Goal: Information Seeking & Learning: Learn about a topic

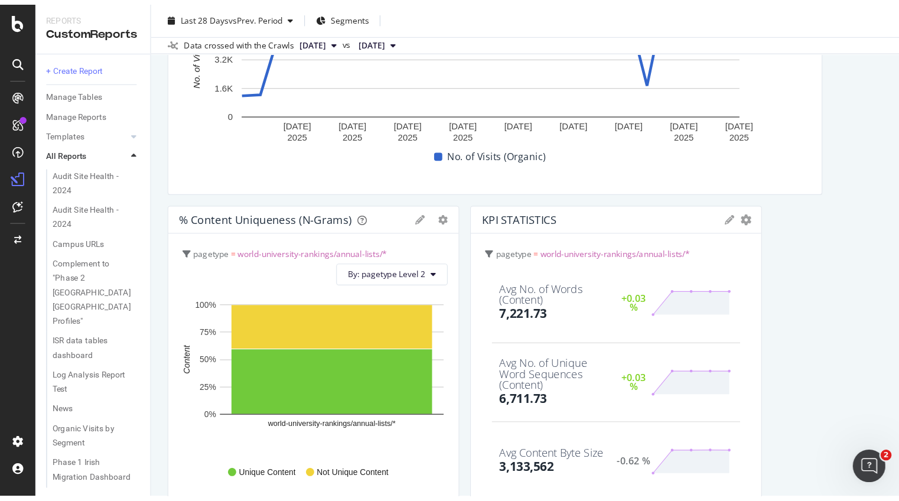
scroll to position [1525, 0]
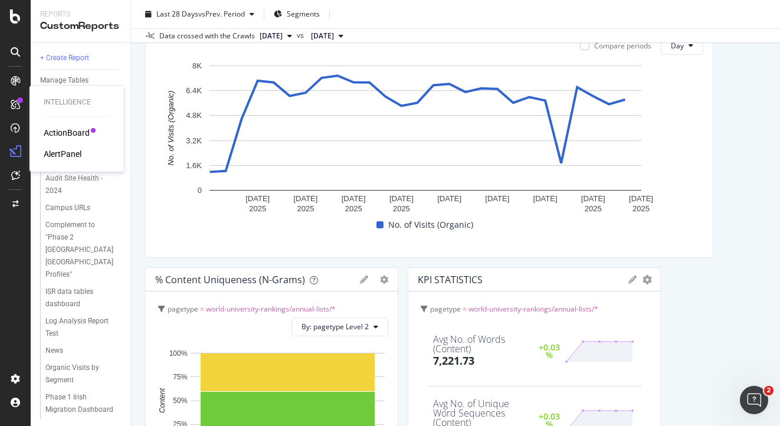
click at [74, 136] on div "ActionBoard" at bounding box center [67, 133] width 46 height 12
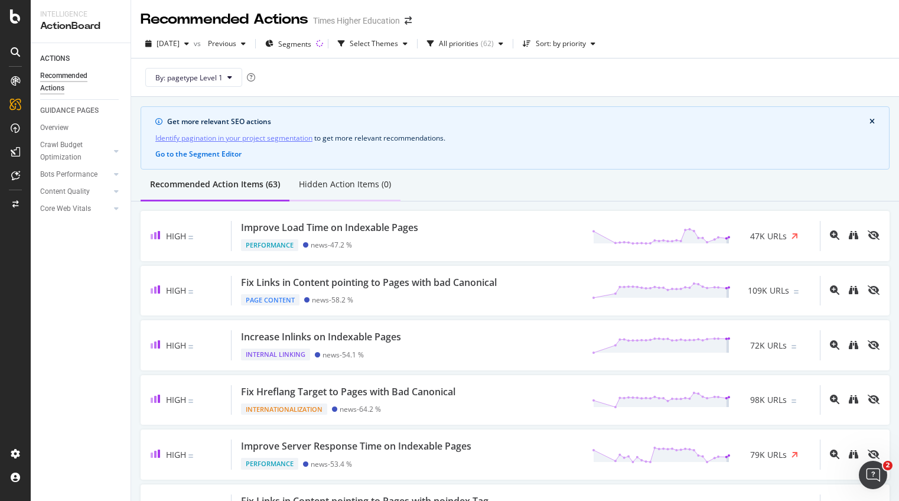
click at [345, 184] on div "Hidden Action Items (0)" at bounding box center [345, 184] width 92 height 12
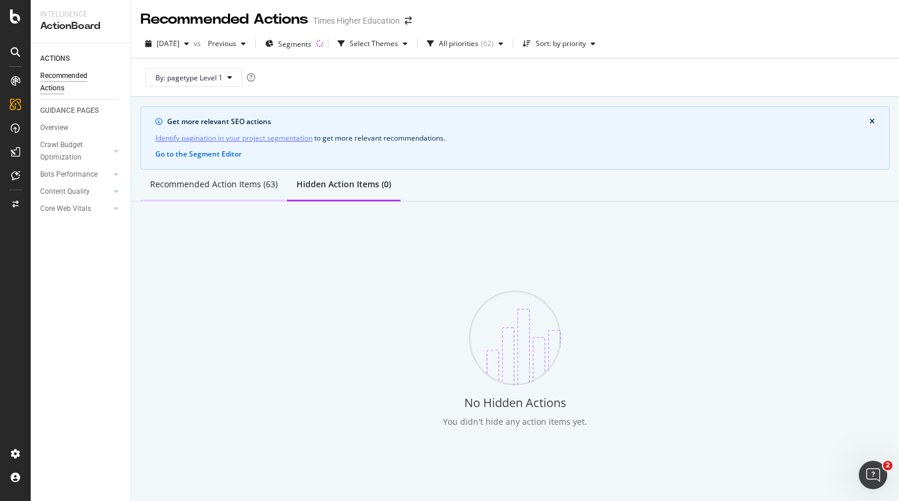
click at [225, 184] on div "Recommended Action Items (63)" at bounding box center [214, 184] width 128 height 12
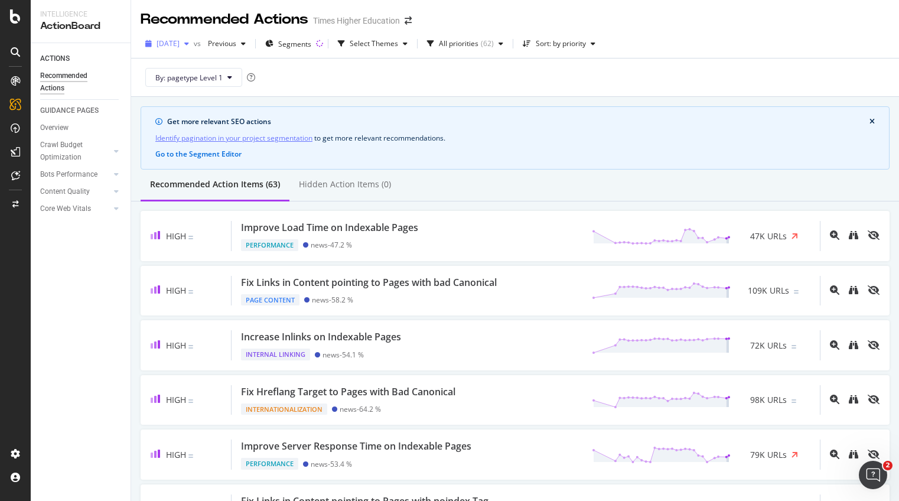
click at [179, 44] on span "2025 Sep. 12th" at bounding box center [167, 43] width 23 height 10
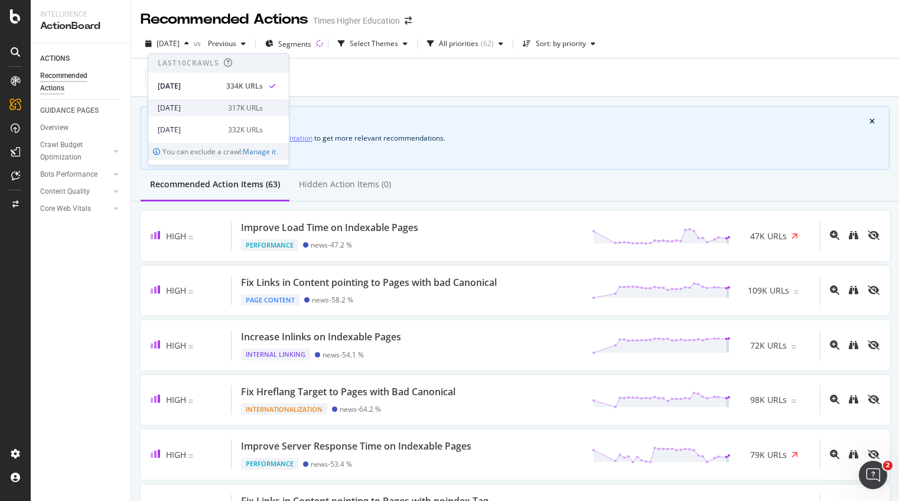
click at [194, 106] on div "[DATE]" at bounding box center [189, 108] width 63 height 11
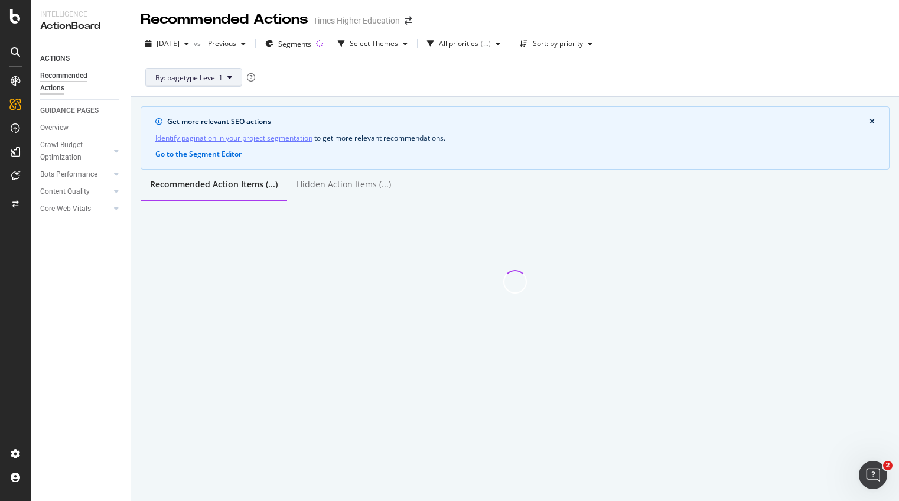
click at [224, 76] on button "By: pagetype Level 1" at bounding box center [193, 77] width 97 height 19
click at [468, 72] on div "By: pagetype Level 1" at bounding box center [515, 77] width 749 height 38
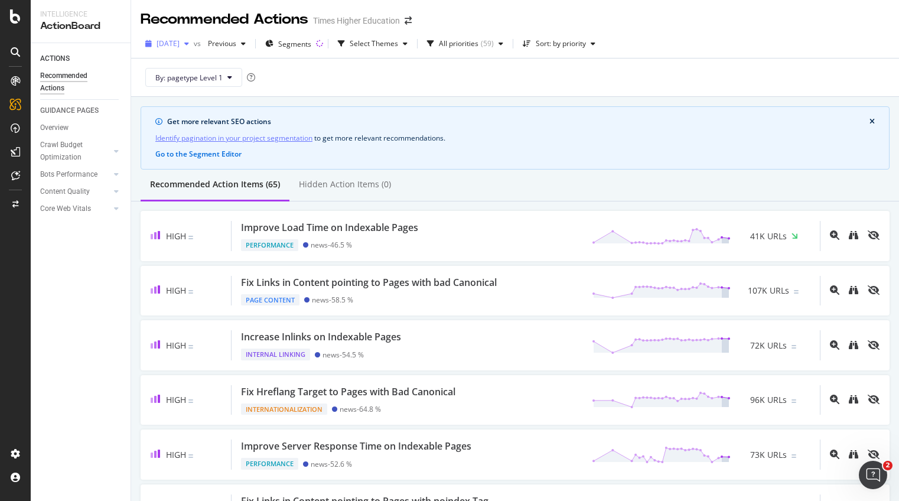
click at [179, 45] on span "[DATE]" at bounding box center [167, 43] width 23 height 10
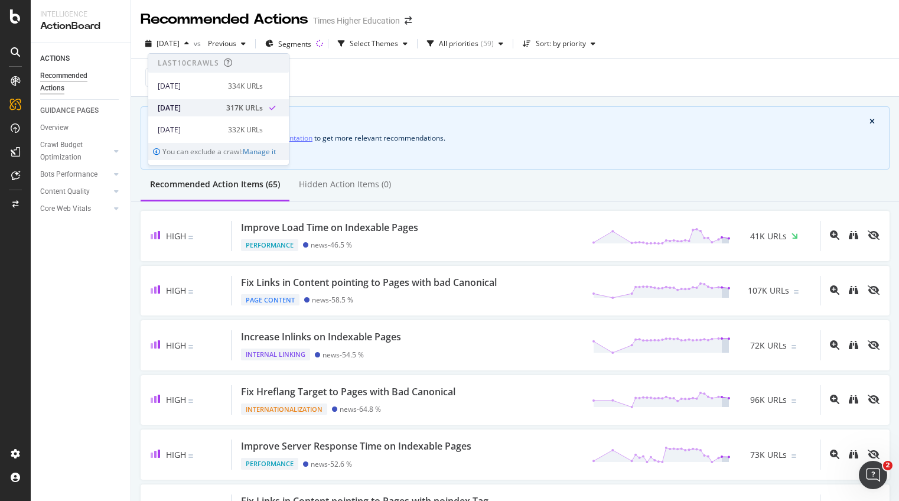
click at [191, 107] on div "[DATE]" at bounding box center [188, 108] width 61 height 11
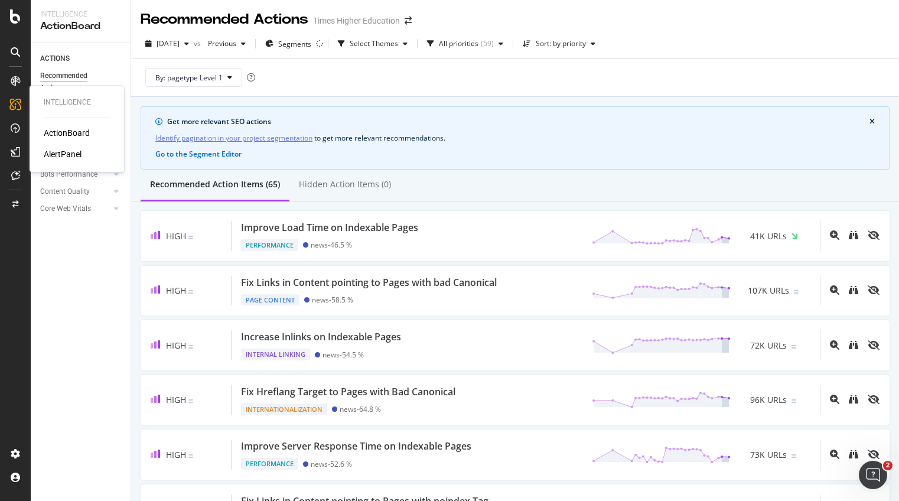
click at [57, 151] on div "AlertPanel" at bounding box center [63, 154] width 38 height 12
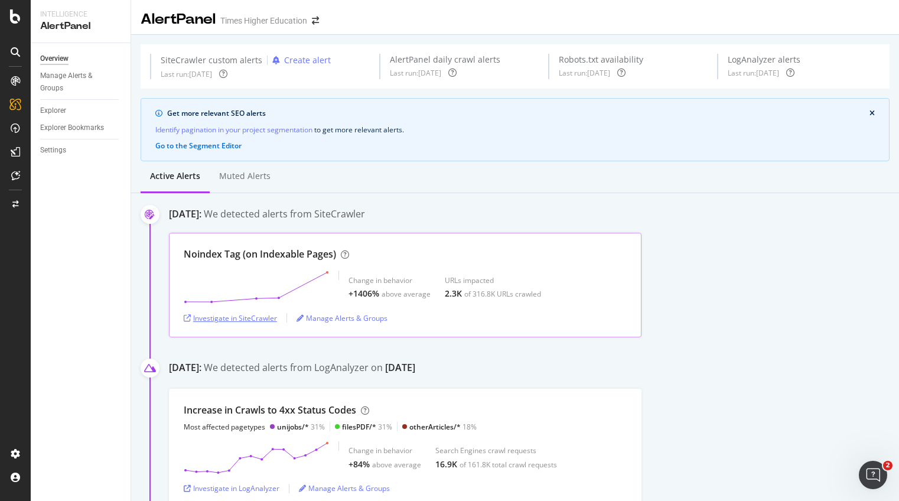
click at [227, 321] on div "Investigate in SiteCrawler" at bounding box center [230, 318] width 93 height 10
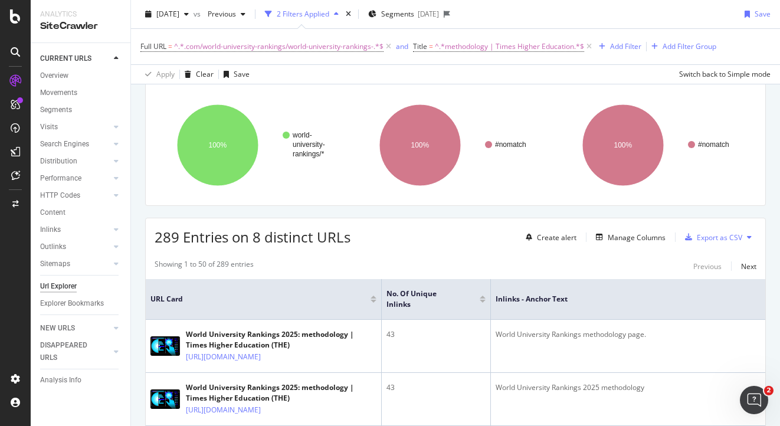
scroll to position [6, 0]
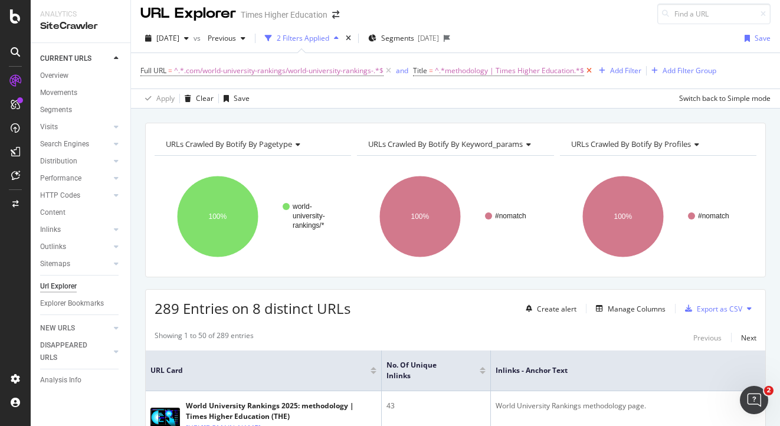
click at [589, 68] on icon at bounding box center [589, 71] width 10 height 12
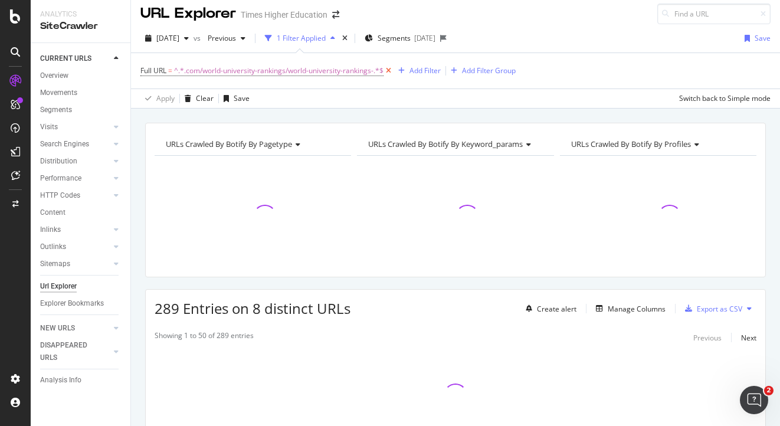
click at [388, 70] on icon at bounding box center [389, 71] width 10 height 12
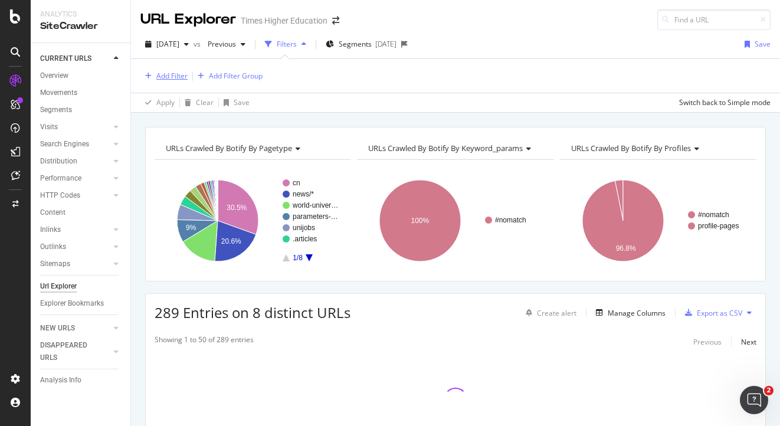
click at [182, 75] on div "Add Filter" at bounding box center [171, 76] width 31 height 10
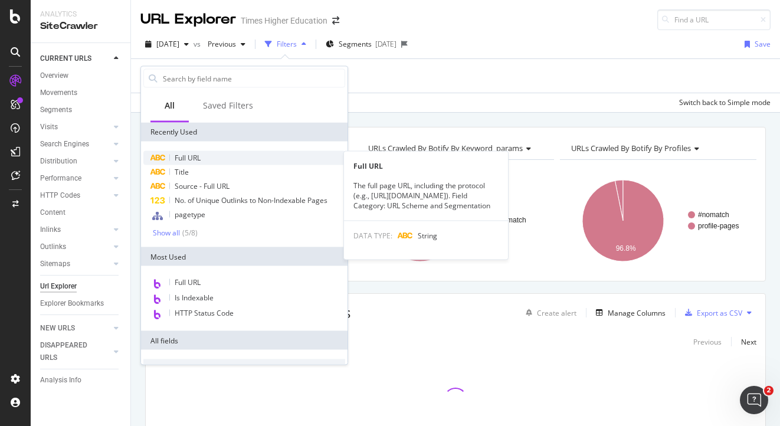
click at [188, 156] on span "Full URL" at bounding box center [188, 158] width 26 height 10
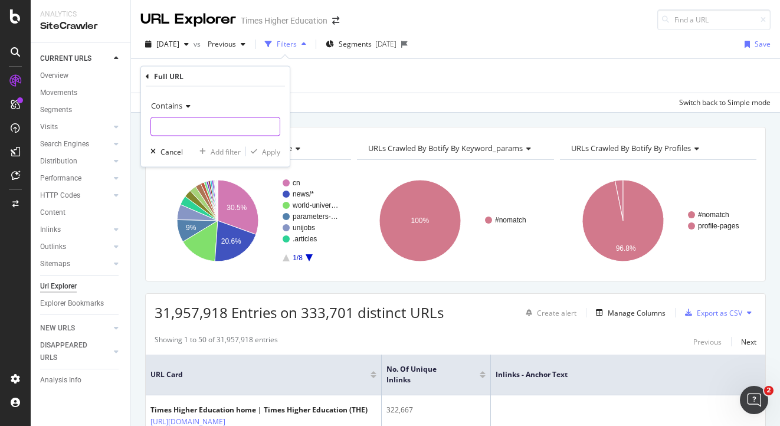
click at [172, 124] on input "text" at bounding box center [215, 126] width 129 height 19
paste input "methodology.pdf"
type input "methodology.pdf"
click at [269, 150] on div "Apply" at bounding box center [271, 151] width 18 height 10
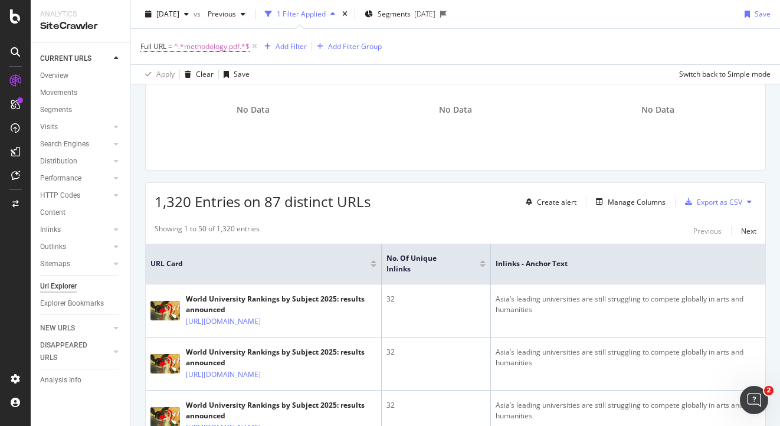
scroll to position [114, 0]
click at [636, 200] on div "Manage Columns" at bounding box center [637, 201] width 58 height 10
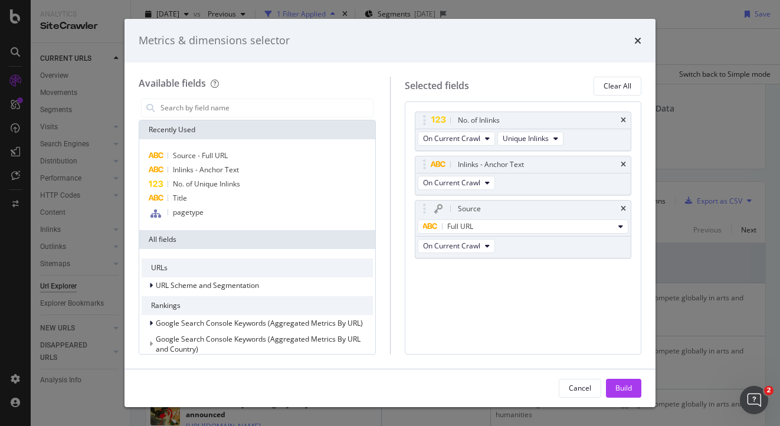
click at [707, 106] on div "Metrics & dimensions selector Available fields Recently Used Source - Full URL …" at bounding box center [390, 213] width 780 height 426
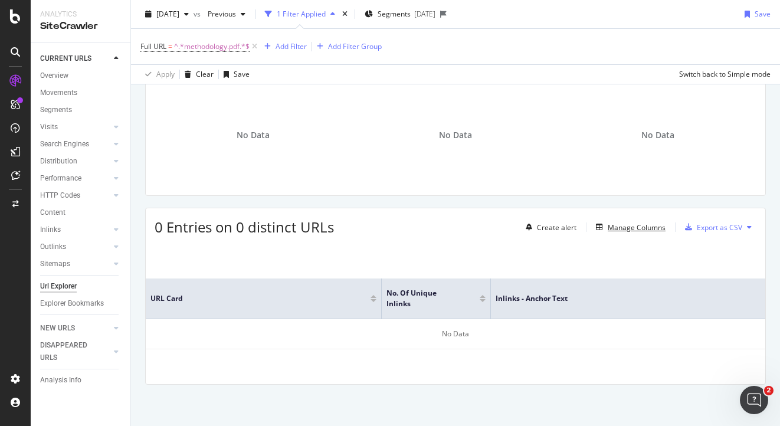
scroll to position [87, 0]
click at [618, 228] on div "Manage Columns" at bounding box center [637, 228] width 58 height 10
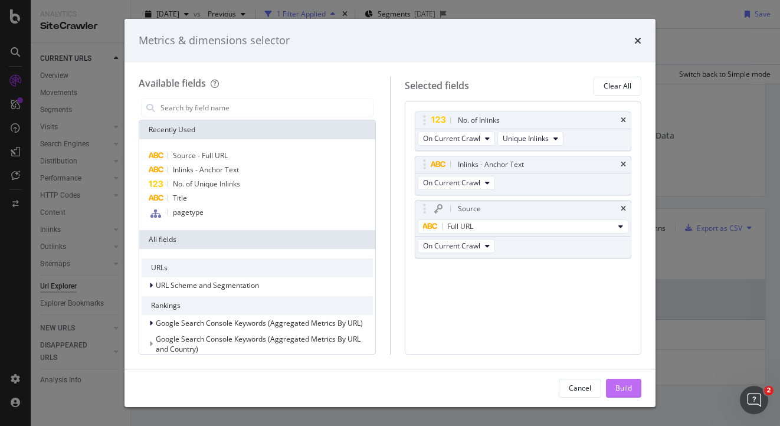
click at [620, 386] on div "Build" at bounding box center [624, 388] width 17 height 10
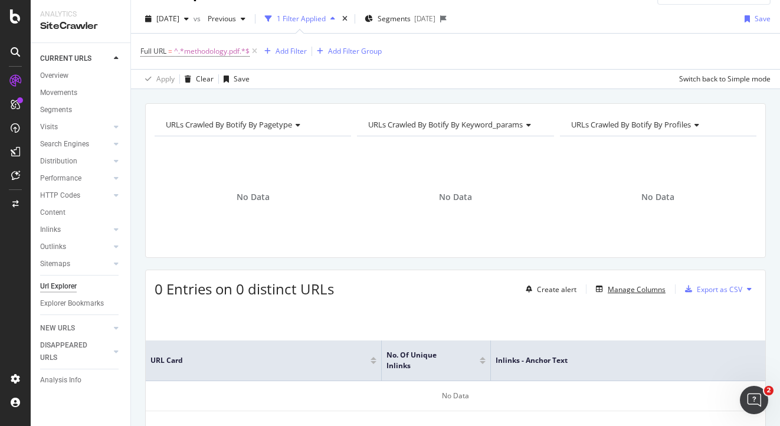
scroll to position [0, 0]
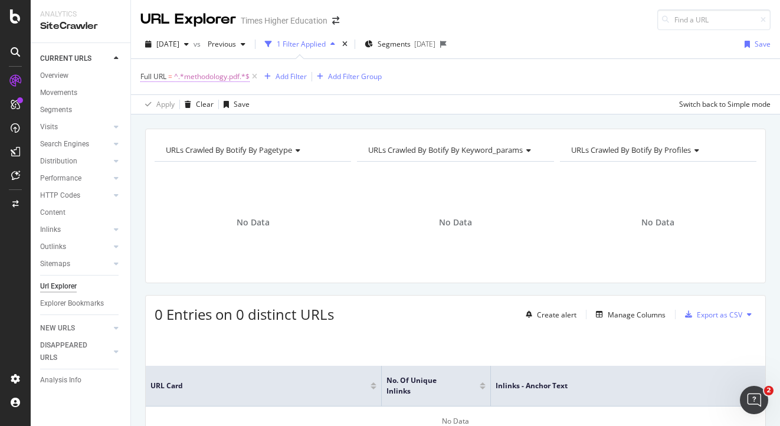
click at [224, 76] on span "^.*methodology.pdf.*$" at bounding box center [212, 76] width 76 height 17
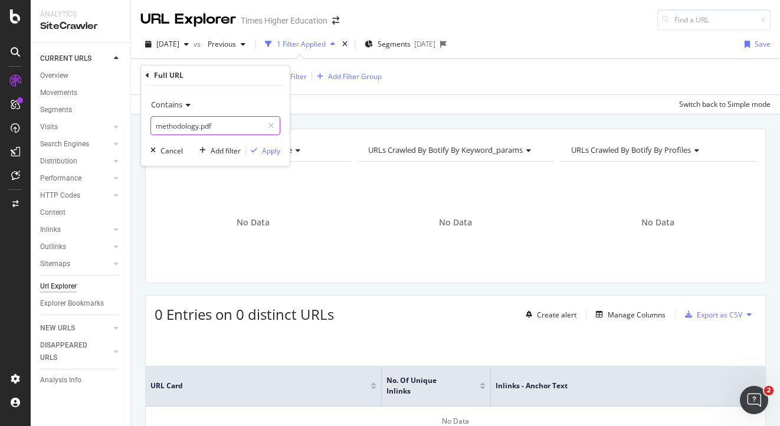
drag, startPoint x: 200, startPoint y: 127, endPoint x: 178, endPoint y: 126, distance: 21.3
click at [178, 126] on input "methodology.pdf" at bounding box center [207, 125] width 112 height 19
click at [200, 128] on input "methodology.pdf" at bounding box center [207, 125] width 112 height 19
type input ".pdf"
click at [269, 148] on div "Apply" at bounding box center [271, 151] width 18 height 10
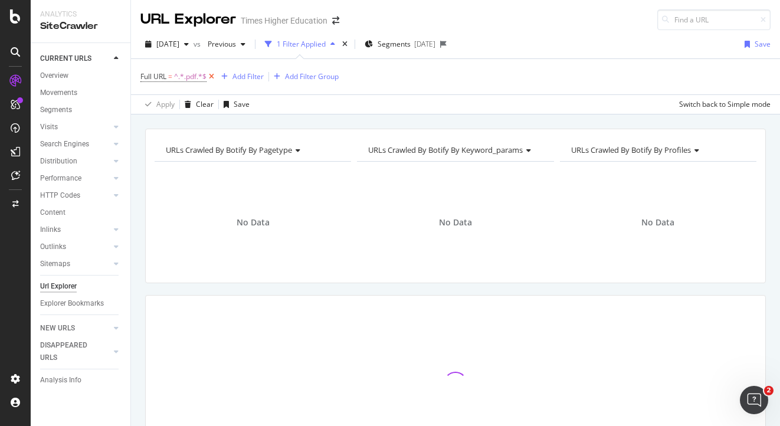
click at [211, 76] on icon at bounding box center [212, 77] width 10 height 12
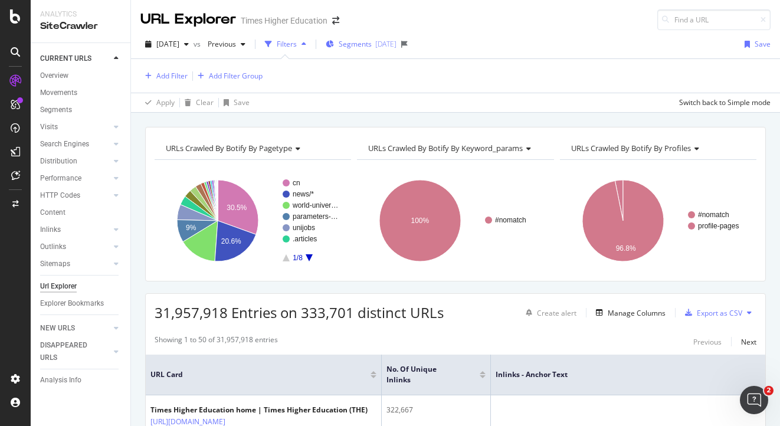
click at [372, 44] on span "Segments" at bounding box center [355, 44] width 33 height 10
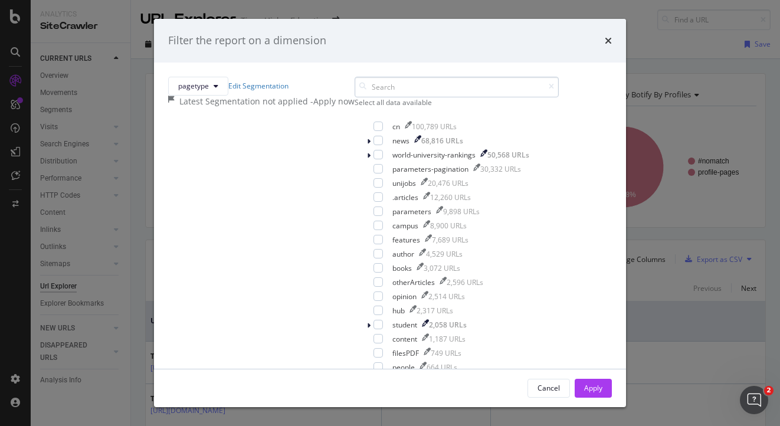
click at [355, 97] on input "modal" at bounding box center [457, 87] width 204 height 21
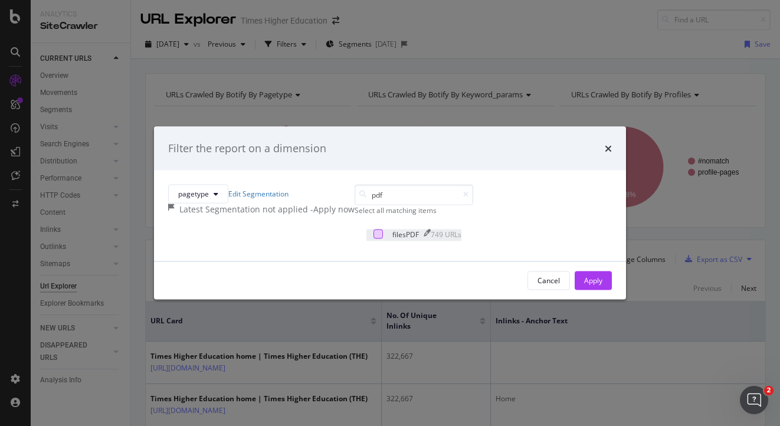
type input "pdf"
click at [374, 239] on div "modal" at bounding box center [378, 233] width 9 height 9
click at [584, 286] on div "Apply" at bounding box center [593, 281] width 18 height 10
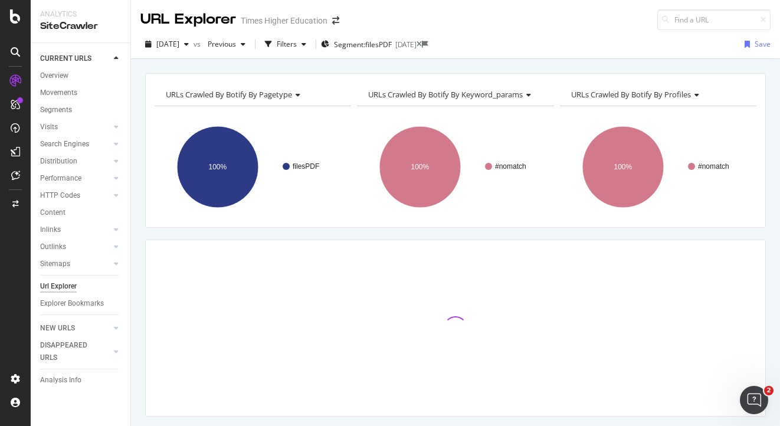
scroll to position [32, 0]
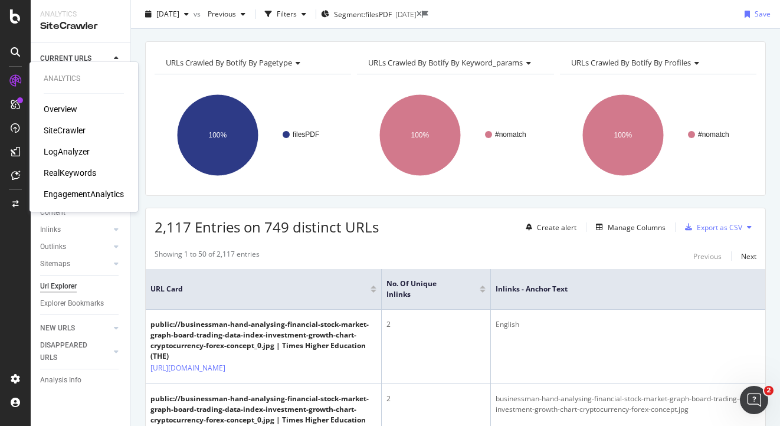
click at [66, 131] on div "SiteCrawler" at bounding box center [65, 131] width 42 height 12
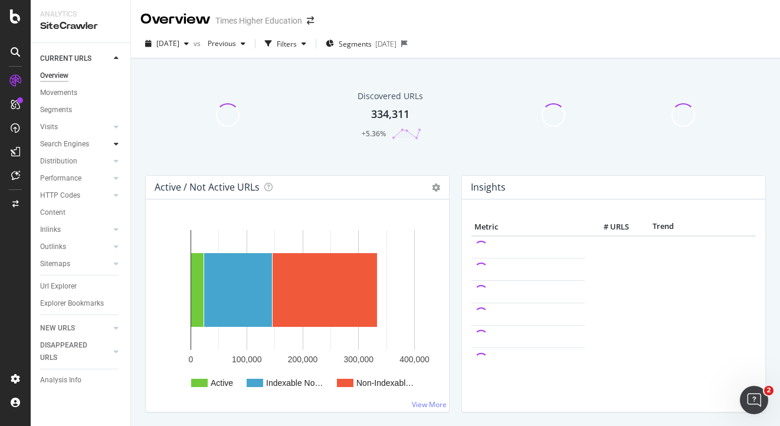
click at [116, 145] on icon at bounding box center [116, 144] width 5 height 7
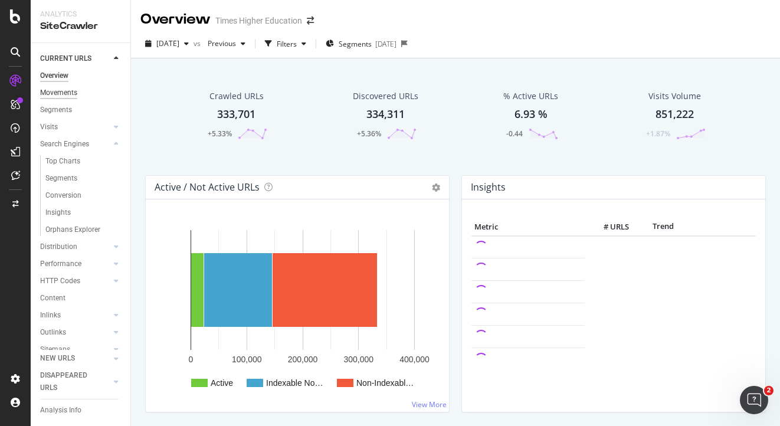
click at [69, 93] on div "Movements" at bounding box center [58, 93] width 37 height 12
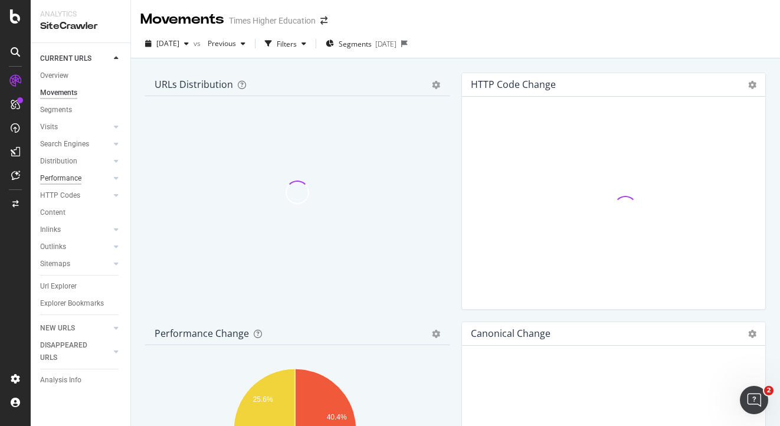
click at [70, 181] on div "Performance" at bounding box center [60, 178] width 41 height 12
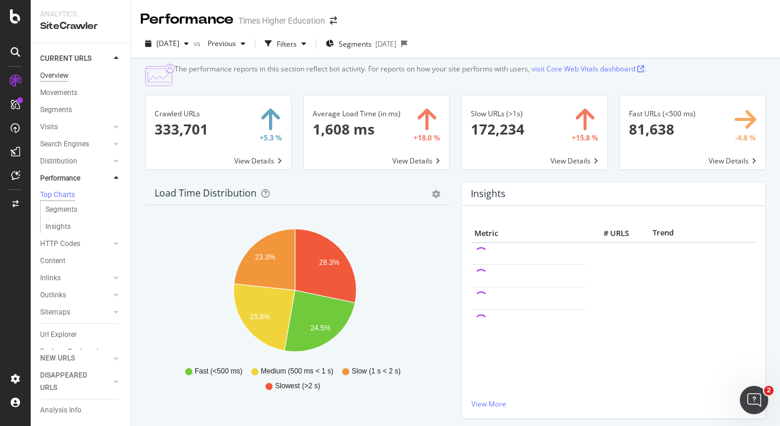
click at [63, 74] on div "Overview" at bounding box center [54, 76] width 28 height 12
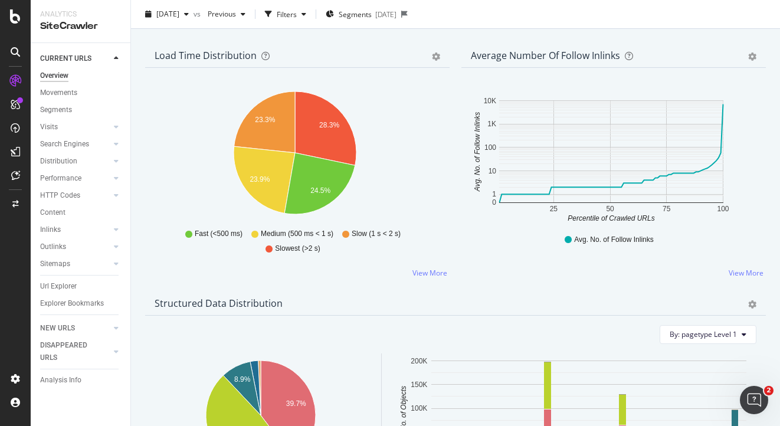
scroll to position [978, 0]
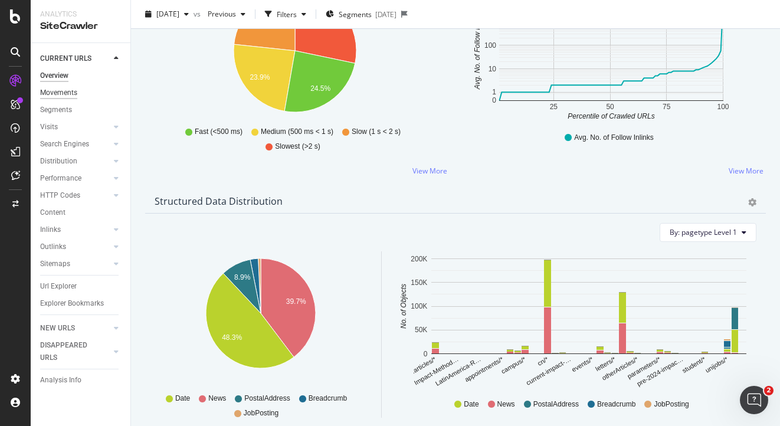
click at [67, 93] on div "Movements" at bounding box center [58, 93] width 37 height 12
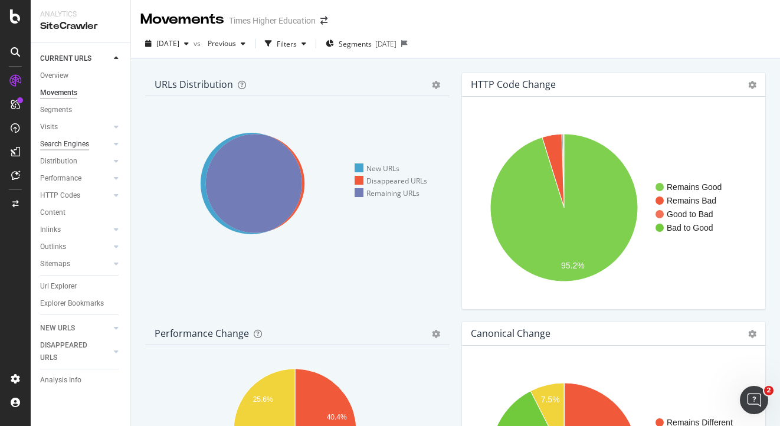
click at [76, 146] on div "Search Engines" at bounding box center [64, 144] width 49 height 12
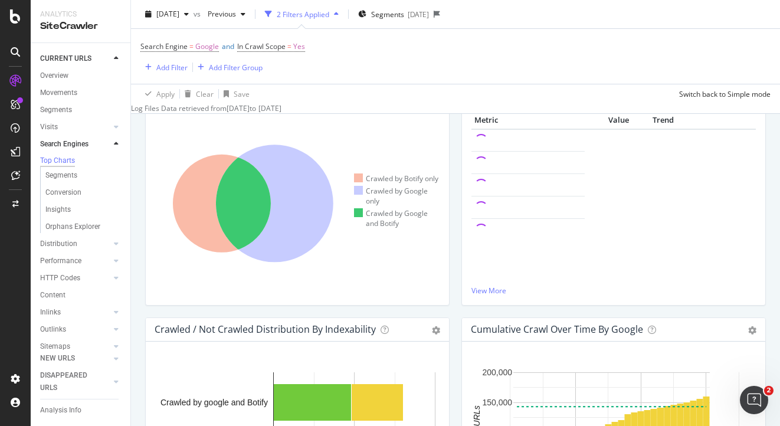
scroll to position [131, 0]
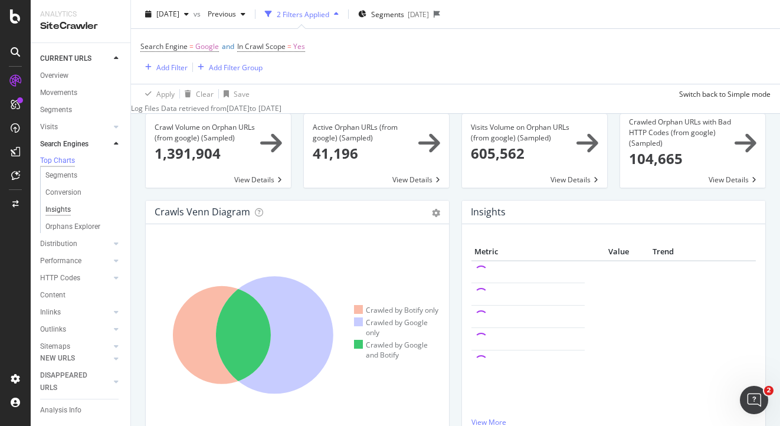
click at [64, 210] on div "Insights" at bounding box center [57, 210] width 25 height 12
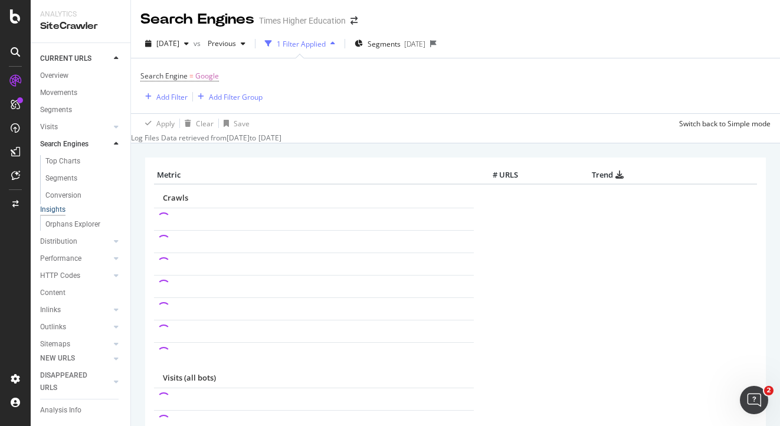
scroll to position [173, 0]
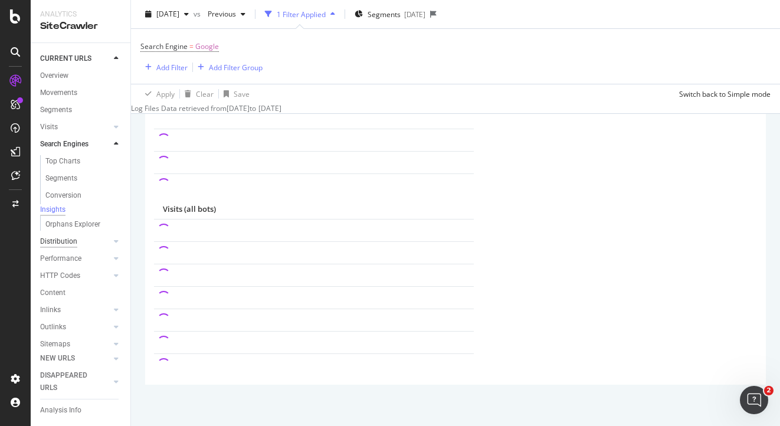
click at [54, 247] on div "Distribution" at bounding box center [58, 242] width 37 height 12
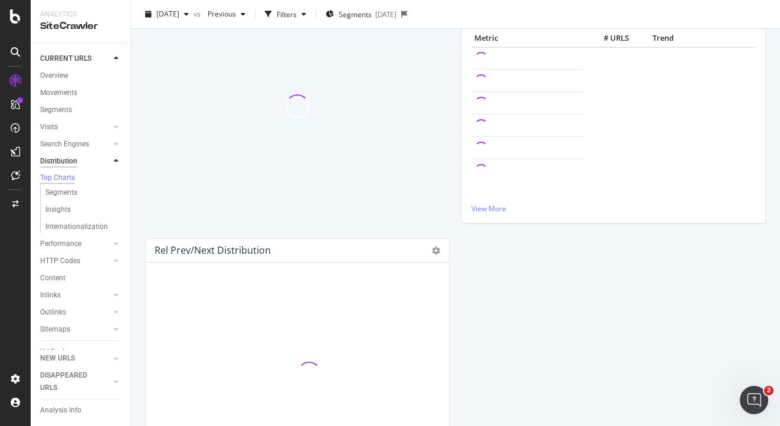
scroll to position [84, 0]
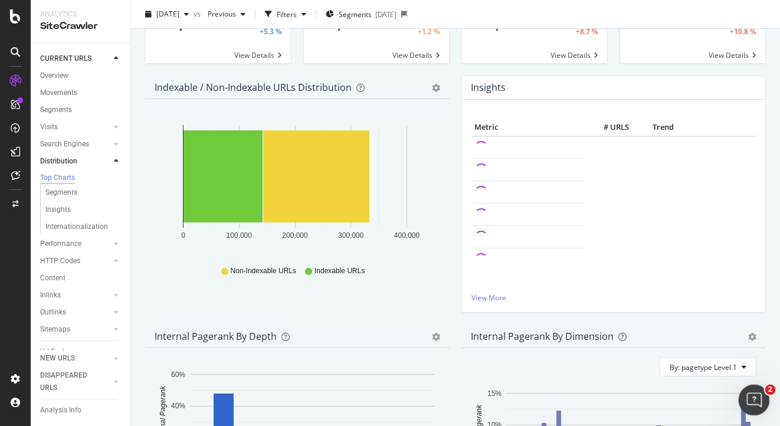
click at [764, 399] on div "Open Intercom Messenger" at bounding box center [752, 398] width 39 height 39
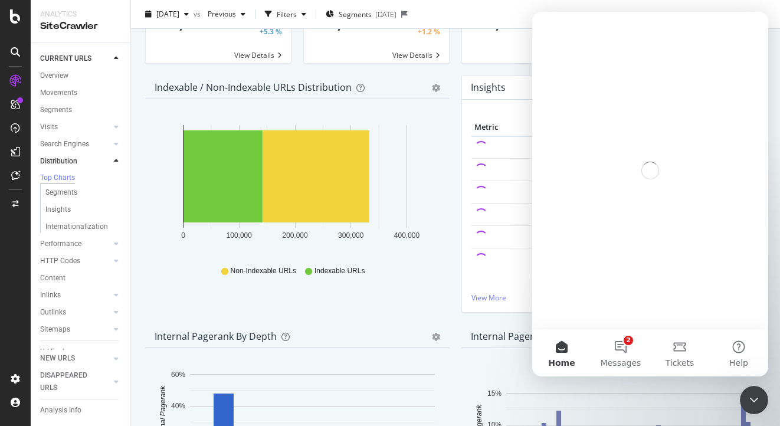
scroll to position [0, 0]
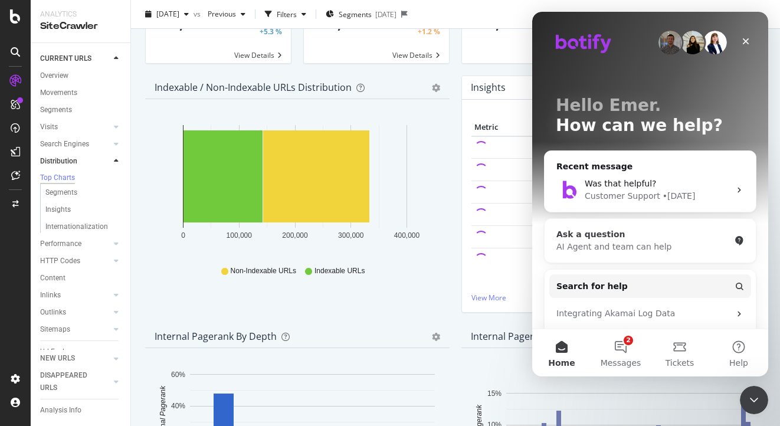
click at [600, 246] on div "AI Agent and team can help" at bounding box center [644, 247] width 174 height 12
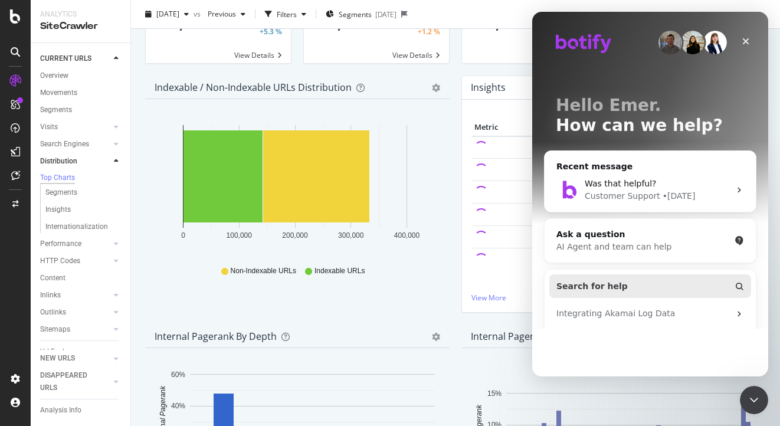
click at [593, 295] on button "Search for help" at bounding box center [651, 287] width 202 height 24
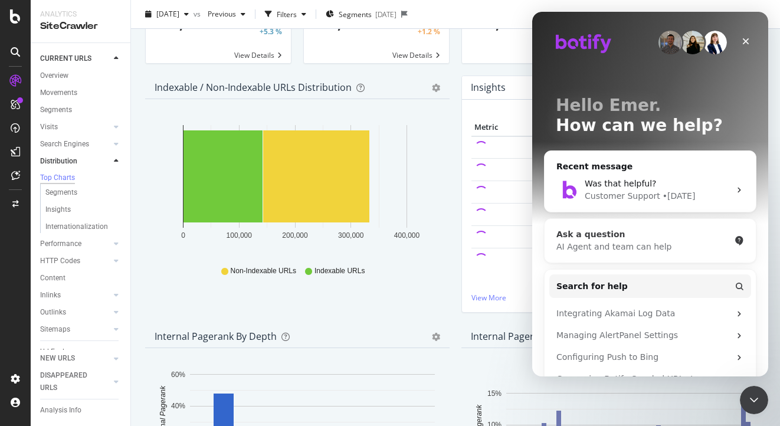
click at [608, 238] on div "Ask a question" at bounding box center [644, 234] width 174 height 12
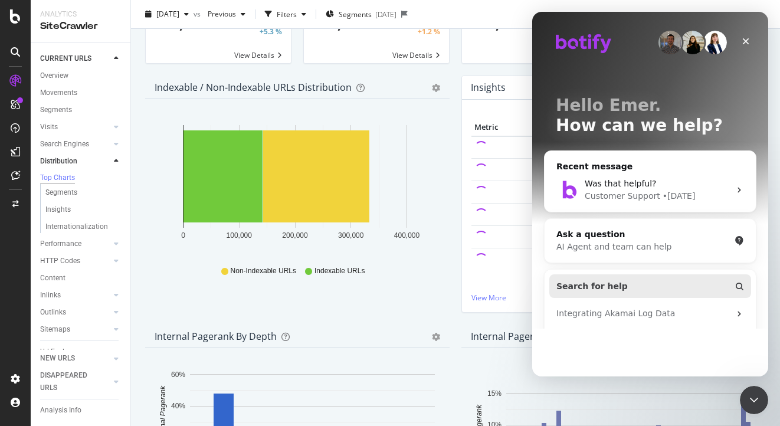
click at [597, 286] on span "Search for help" at bounding box center [592, 286] width 71 height 12
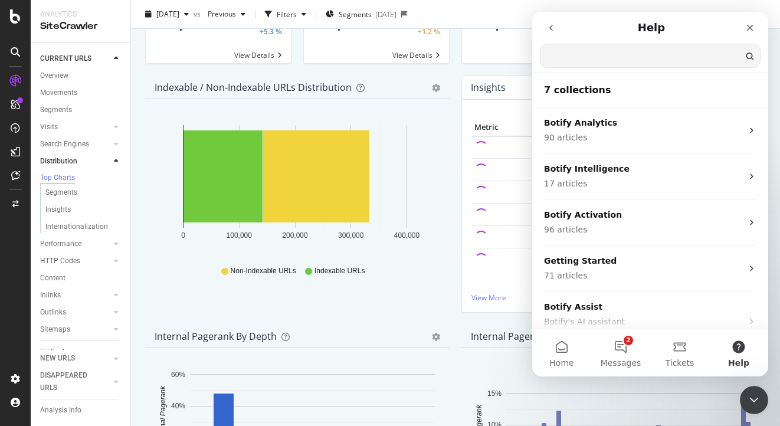
click at [618, 350] on button "2 Messages" at bounding box center [621, 352] width 59 height 47
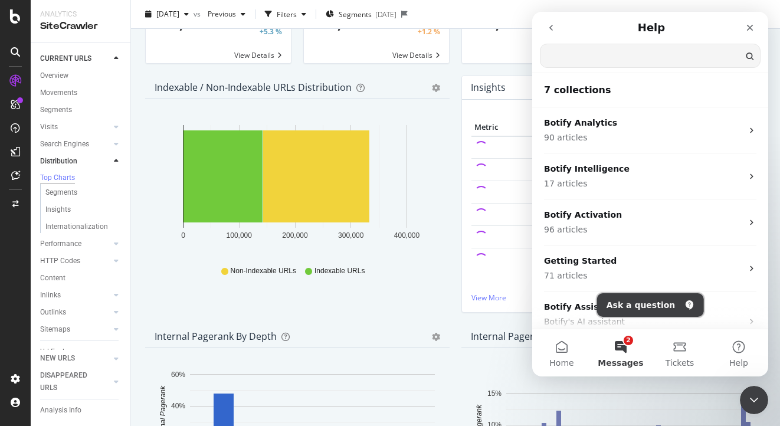
click at [627, 311] on button "Ask a question" at bounding box center [650, 305] width 107 height 24
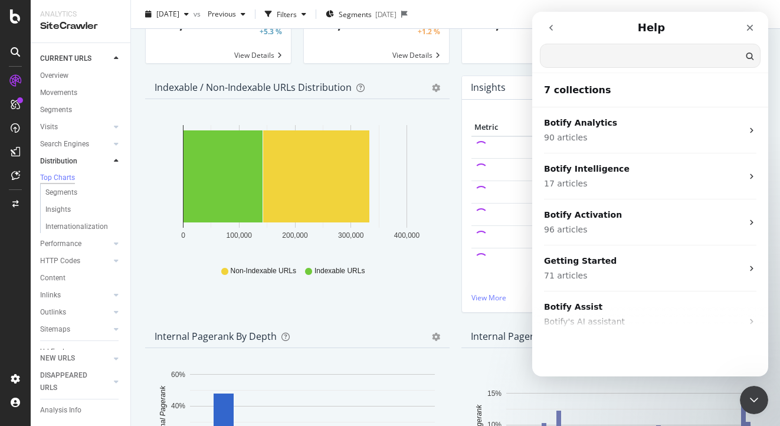
click at [592, 53] on input "Search for help" at bounding box center [651, 55] width 220 height 23
type input "are"
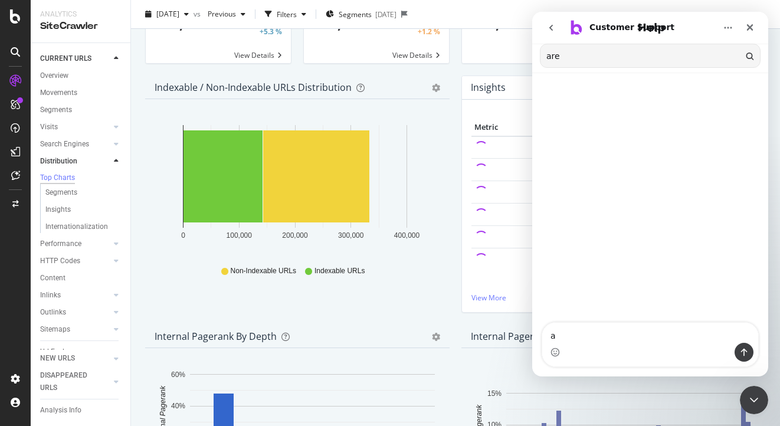
type textarea "a"
click at [544, 335] on textarea "a" at bounding box center [651, 333] width 216 height 20
type textarea "where in"
click at [16, 76] on icon at bounding box center [15, 81] width 12 height 12
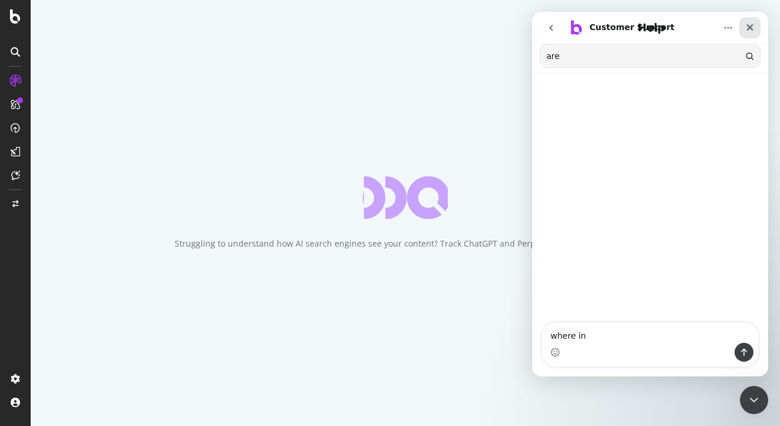
click at [750, 27] on icon "Close" at bounding box center [750, 28] width 6 height 6
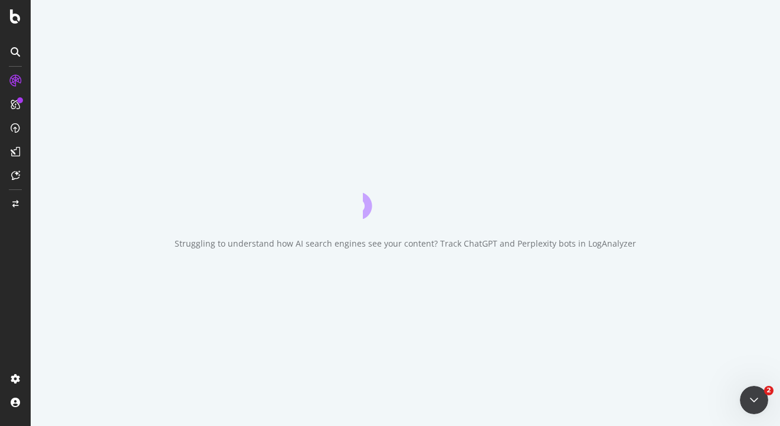
click at [102, 253] on div "Struggling to understand how AI search engines see your content? Track ChatGPT …" at bounding box center [406, 213] width 750 height 426
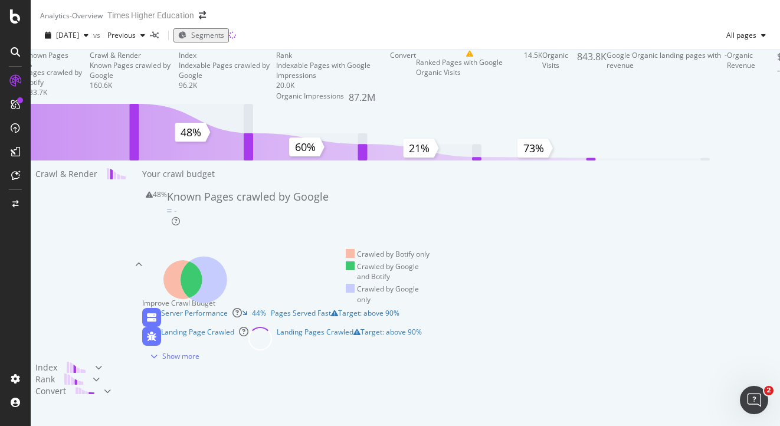
scroll to position [96, 0]
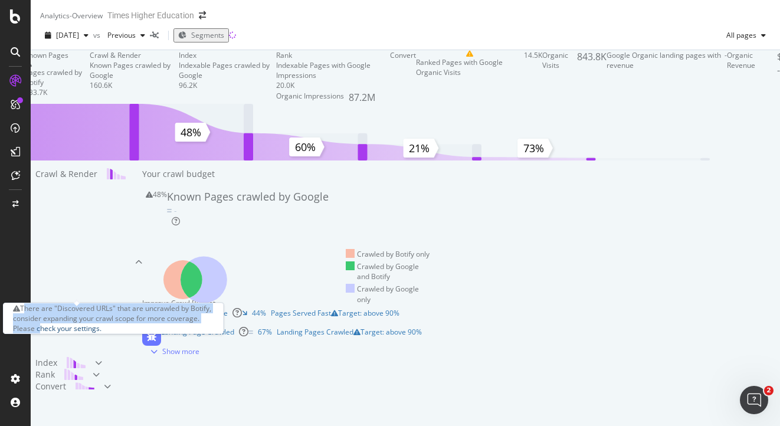
drag, startPoint x: 27, startPoint y: 320, endPoint x: 74, endPoint y: 338, distance: 50.4
click at [74, 334] on div "There are "Discovered URLs" that are uncrawled by Botify, consider expanding yo…" at bounding box center [113, 318] width 201 height 30
copy div "here are "Discovered URLs" that are uncrawled by Botify, consider expanding you…"
click at [91, 334] on link "check your settings." at bounding box center [69, 329] width 65 height 10
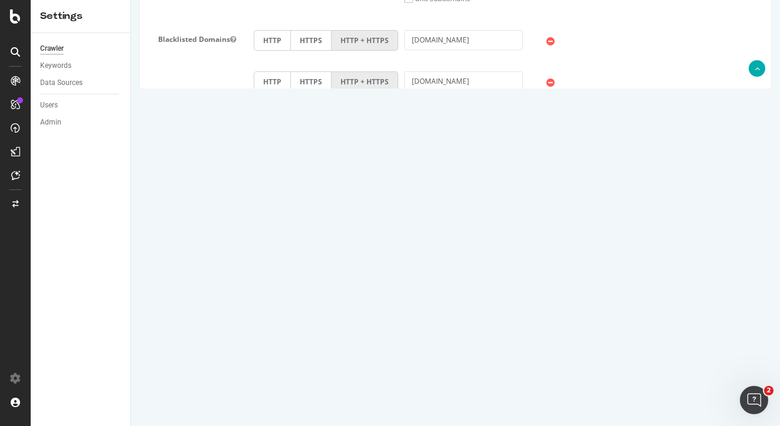
scroll to position [501, 0]
click at [273, 258] on input "3000000" at bounding box center [297, 257] width 87 height 20
click at [288, 257] on input "3000000" at bounding box center [297, 257] width 87 height 20
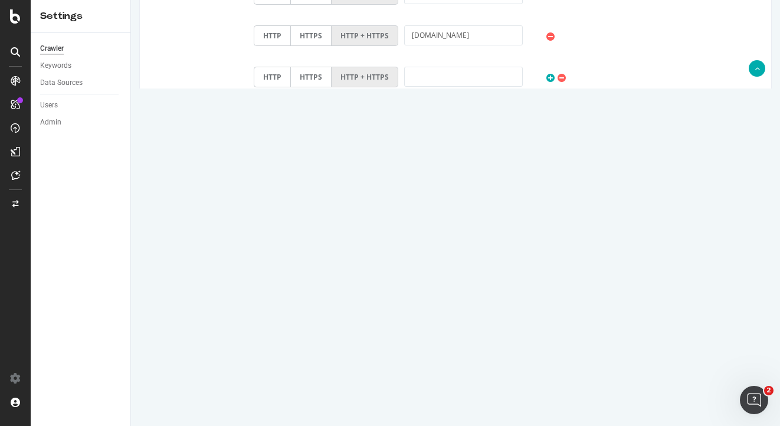
scroll to position [530, 0]
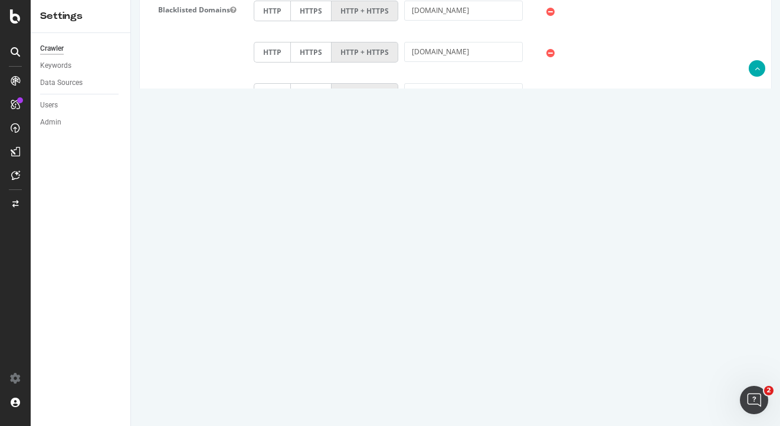
drag, startPoint x: 478, startPoint y: 370, endPoint x: 252, endPoint y: 367, distance: 225.5
click at [254, 367] on textarea "https://www.timeshighereducation.com/datapoints/sitemap.xml https://www.timeshi…" at bounding box center [508, 387] width 509 height 59
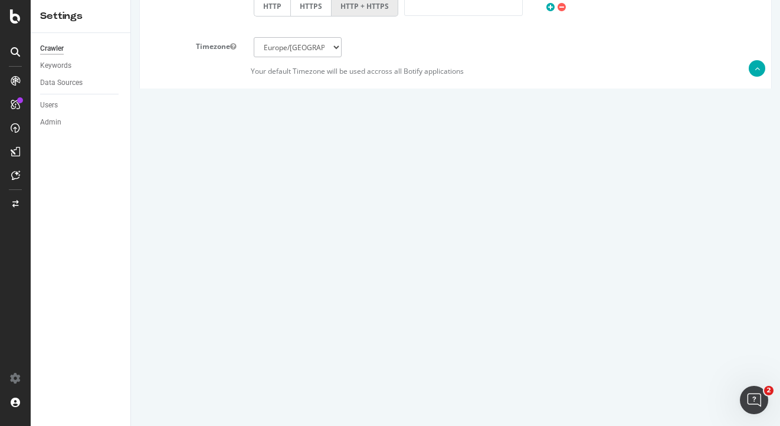
scroll to position [618, 0]
click at [261, 289] on textarea "https://www.timeshighereducation.com/datapoints/sitemap.xml https://www.timeshi…" at bounding box center [508, 299] width 509 height 59
type textarea "https://www.timeshighereducation.com/sitemap-types-node-ranking_institution.xml…"
click at [404, 385] on button "Save" at bounding box center [410, 387] width 28 height 18
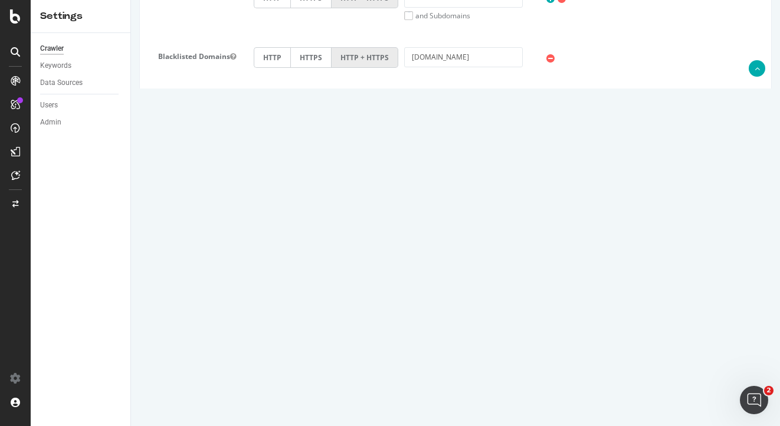
scroll to position [525, 0]
drag, startPoint x: 149, startPoint y: 269, endPoint x: 235, endPoint y: 267, distance: 86.2
click at [236, 267] on label "Max # of Analysed URLs" at bounding box center [192, 275] width 105 height 24
copy label "Max # of Analysed URLs"
click at [748, 408] on div "Open Intercom Messenger" at bounding box center [752, 398] width 39 height 39
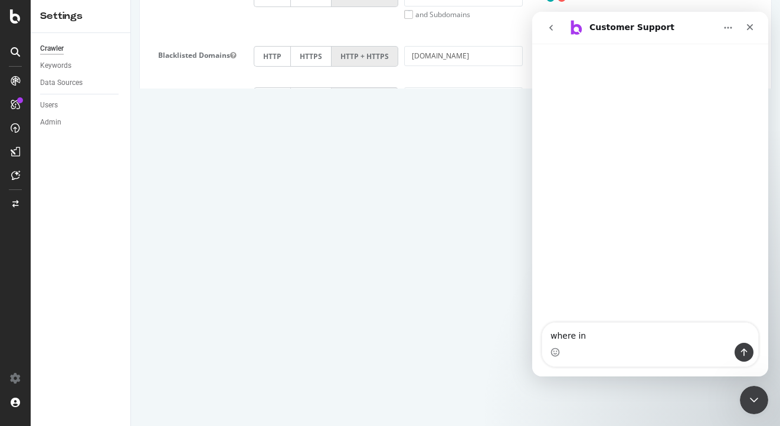
drag, startPoint x: 579, startPoint y: 336, endPoint x: 930, endPoint y: 348, distance: 350.9
click at [533, 336] on html "Customer Support where in where in" at bounding box center [651, 194] width 236 height 365
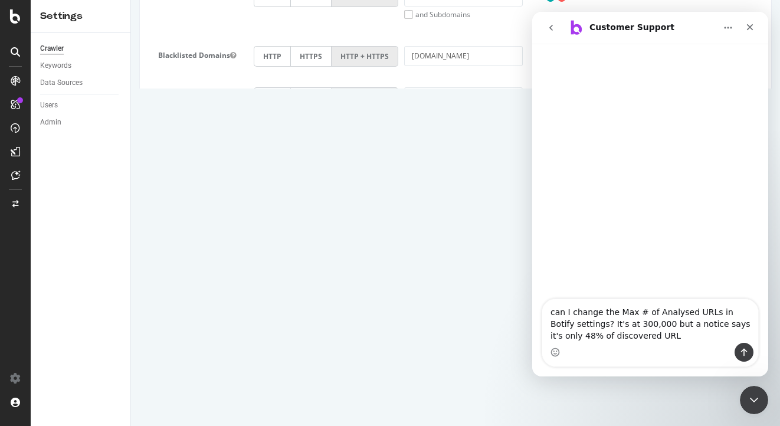
type textarea "can I change the Max # of Analysed URLs in Botify settings? It's at 300,000 but…"
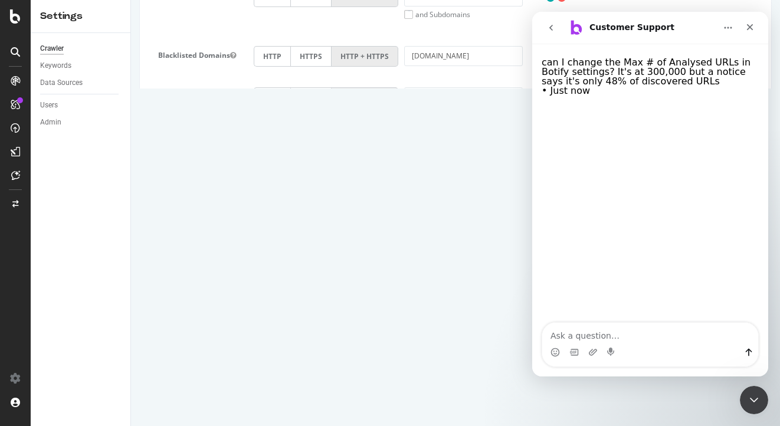
click at [269, 276] on input "3000000" at bounding box center [297, 273] width 87 height 20
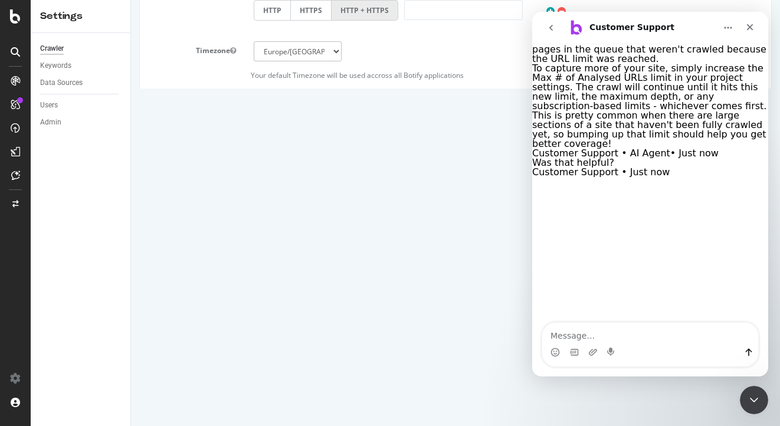
scroll to position [216, 0]
drag, startPoint x: 290, startPoint y: 144, endPoint x: 253, endPoint y: 142, distance: 36.6
click at [254, 142] on input "3000000" at bounding box center [297, 145] width 87 height 20
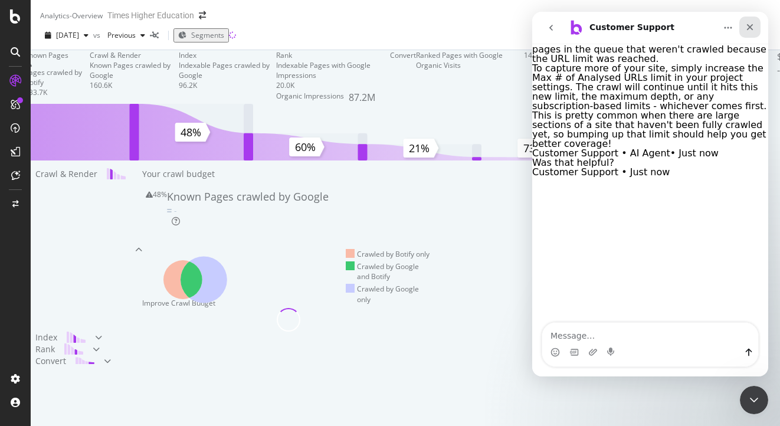
click at [751, 26] on icon "Close" at bounding box center [750, 27] width 6 height 6
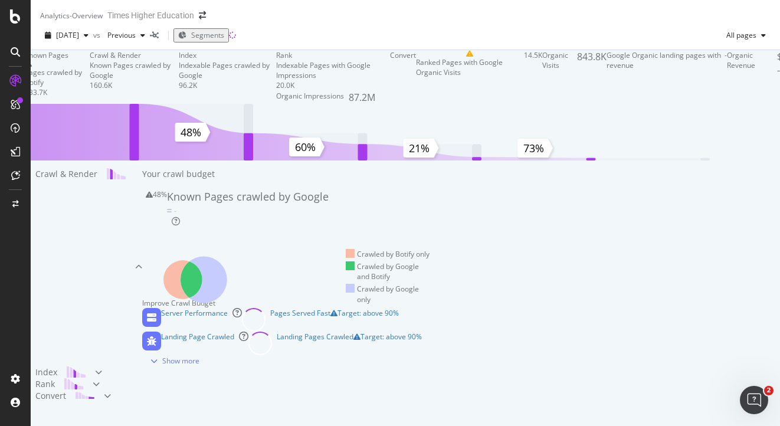
scroll to position [139, 0]
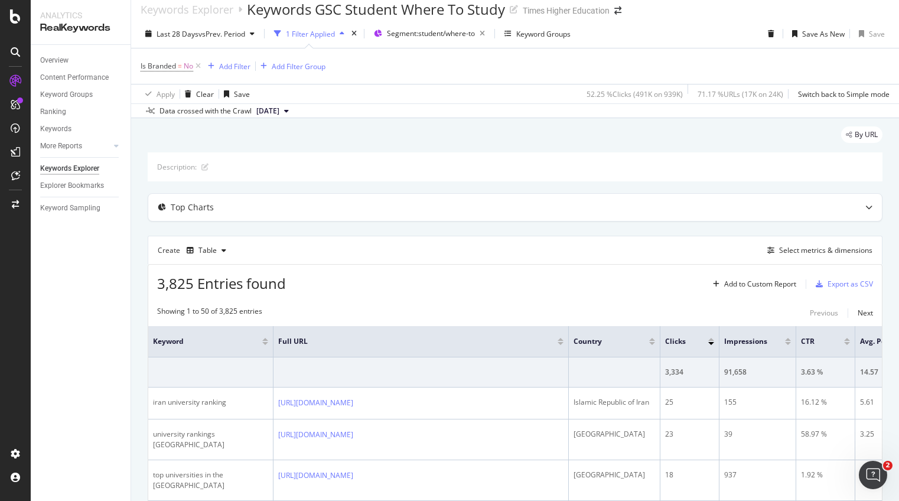
scroll to position [13, 0]
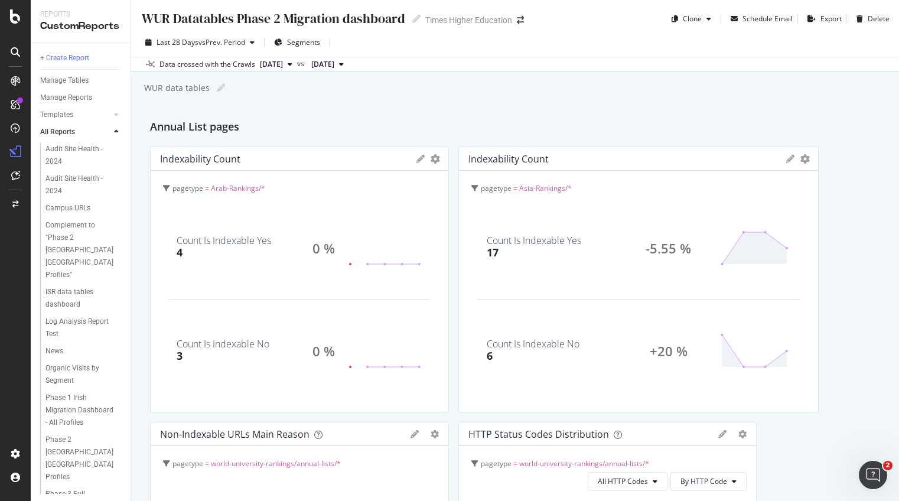
scroll to position [427, 0]
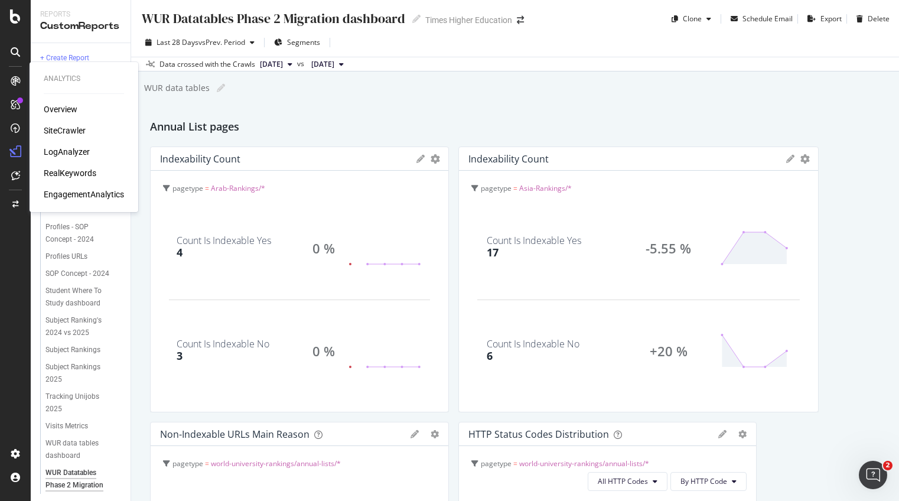
click at [76, 153] on div "LogAnalyzer" at bounding box center [67, 152] width 46 height 12
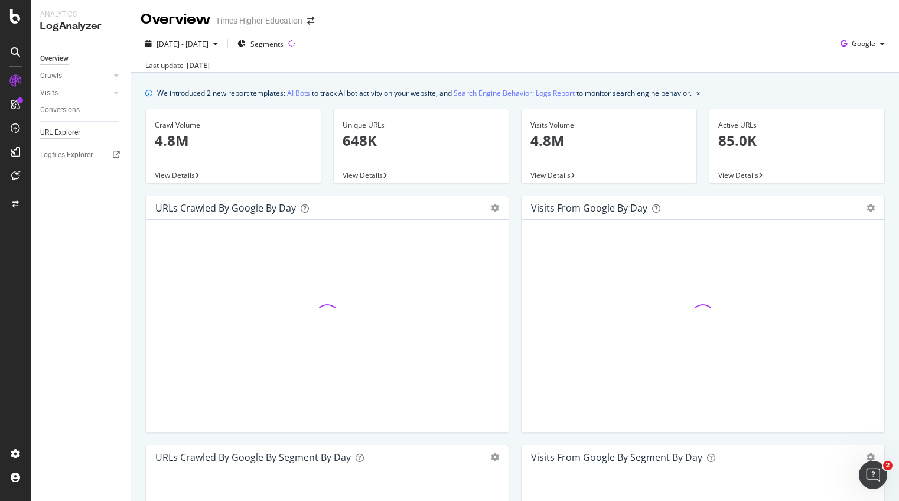
click at [58, 133] on div "URL Explorer" at bounding box center [60, 132] width 40 height 12
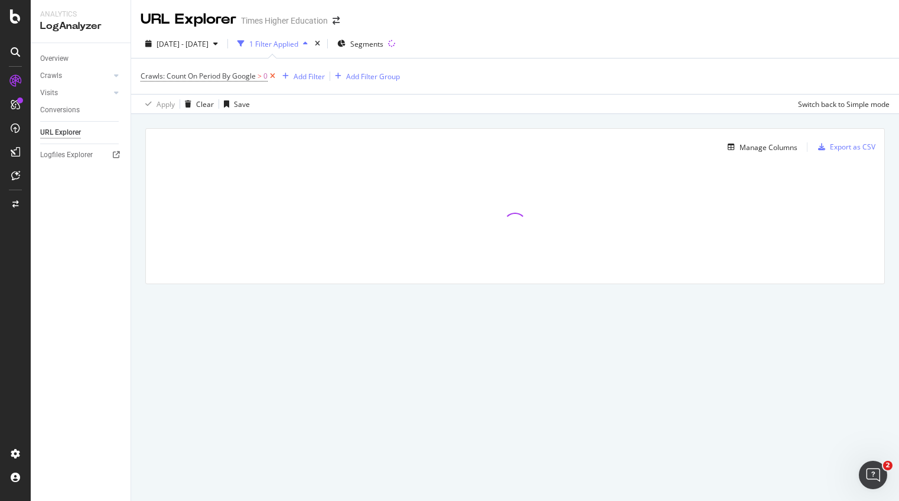
click at [272, 76] on icon at bounding box center [272, 76] width 10 height 12
click at [169, 78] on div "Add Filter" at bounding box center [171, 76] width 31 height 10
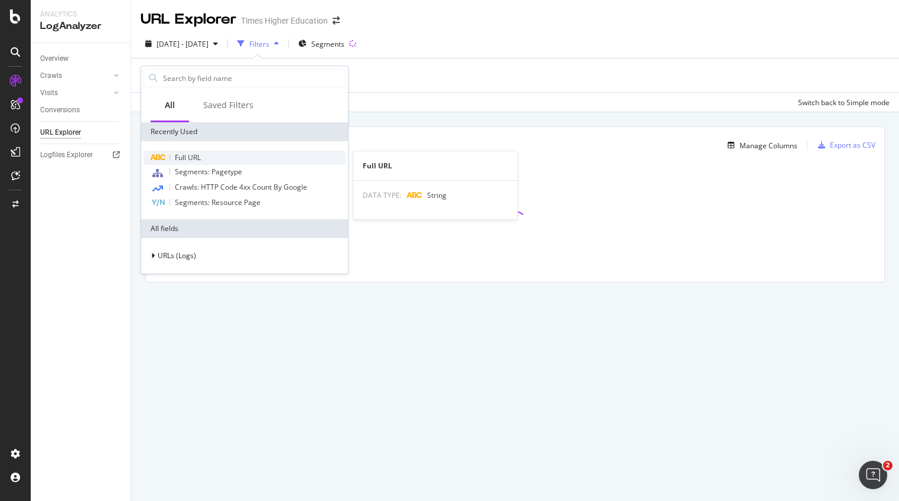
click at [182, 159] on span "Full URL" at bounding box center [188, 157] width 26 height 10
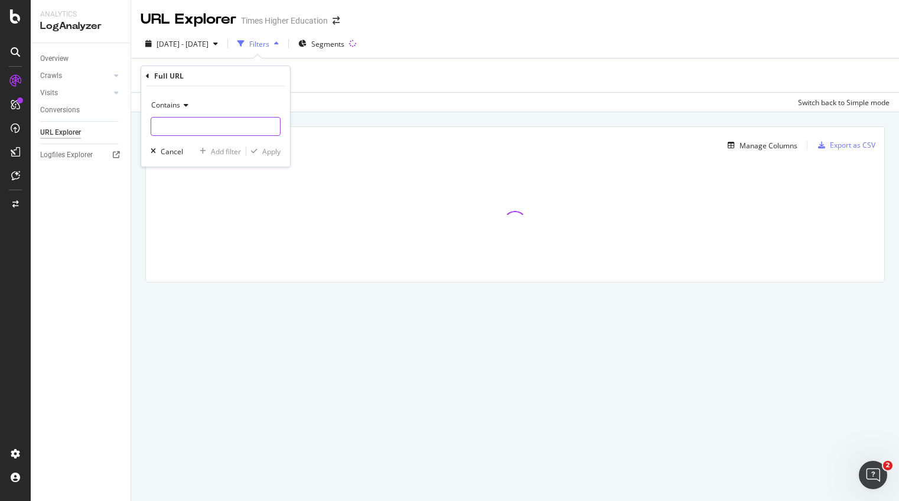
click at [176, 126] on input "text" at bounding box center [215, 126] width 129 height 19
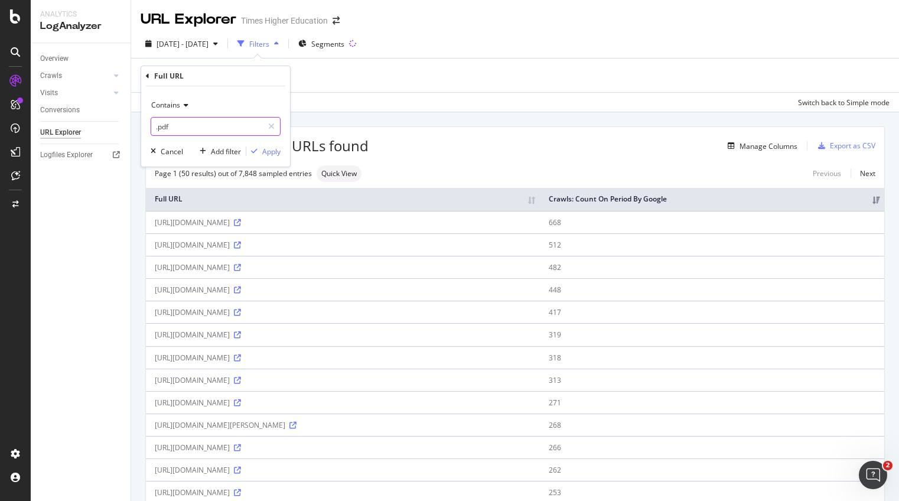
type input ".pdf"
click at [282, 152] on div "Contains .pdf Cancel Add filter Apply" at bounding box center [215, 126] width 149 height 80
click at [272, 151] on div "Apply" at bounding box center [271, 151] width 18 height 10
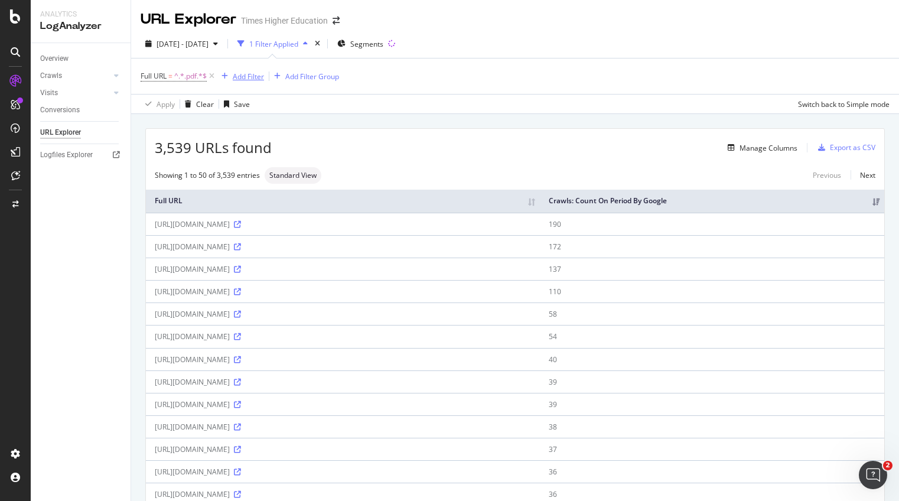
click at [251, 74] on div "Add Filter" at bounding box center [248, 76] width 31 height 10
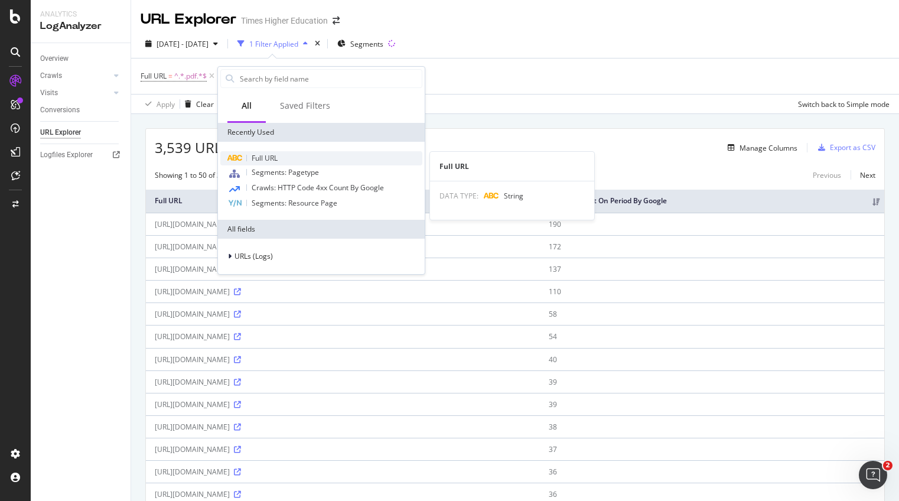
click at [270, 158] on span "Full URL" at bounding box center [264, 158] width 26 height 10
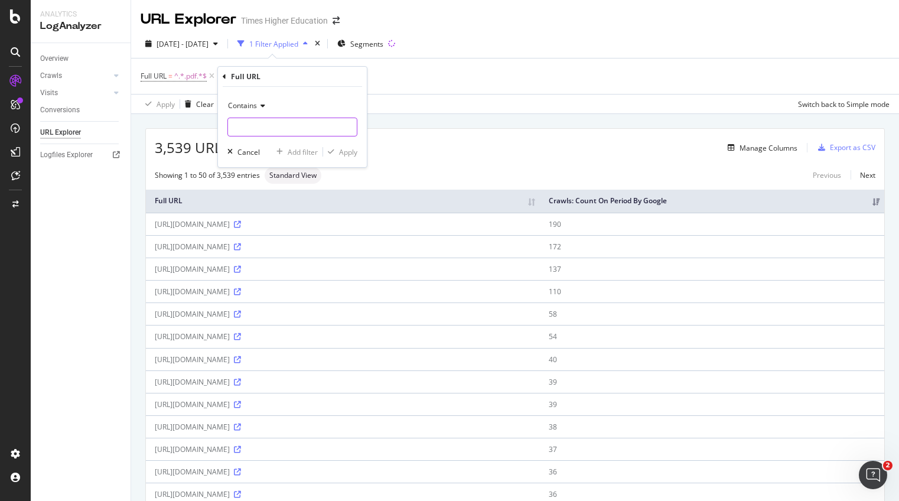
click at [257, 128] on input "text" at bounding box center [292, 126] width 129 height 19
type input "methodology"
click at [355, 152] on div "Apply" at bounding box center [348, 152] width 18 height 10
click at [750, 146] on div "Manage Columns" at bounding box center [768, 148] width 58 height 10
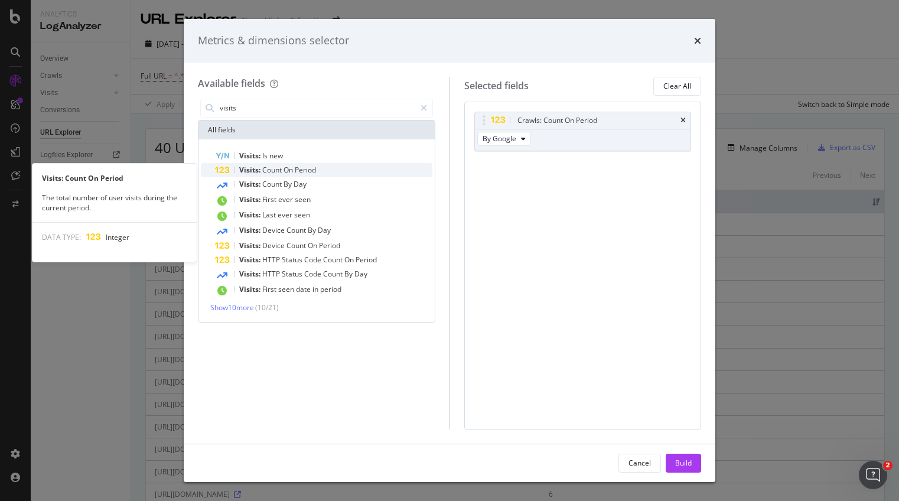
type input "visits"
click at [262, 169] on span "Count" at bounding box center [272, 170] width 21 height 10
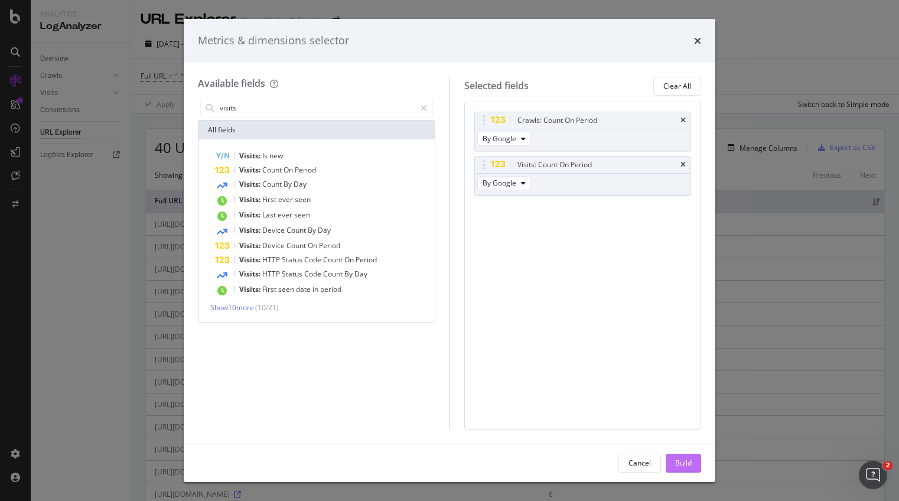
click at [691, 465] on button "Build" at bounding box center [682, 462] width 35 height 19
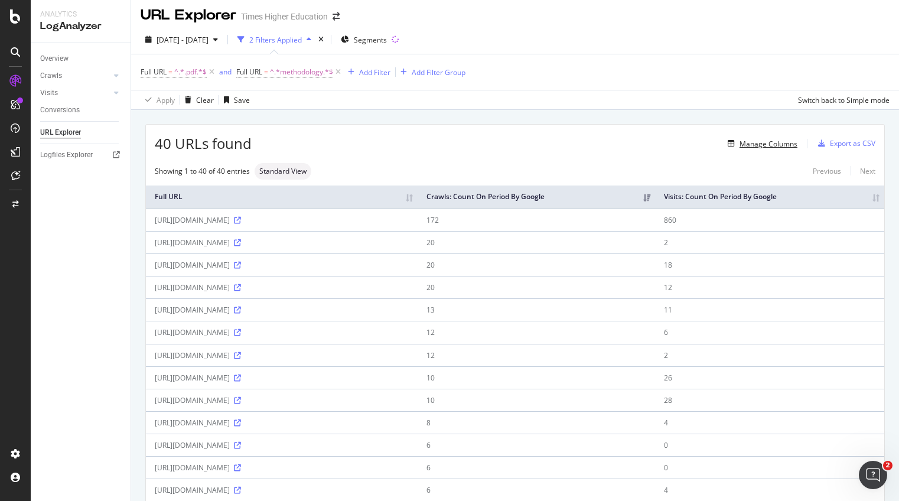
scroll to position [2, 0]
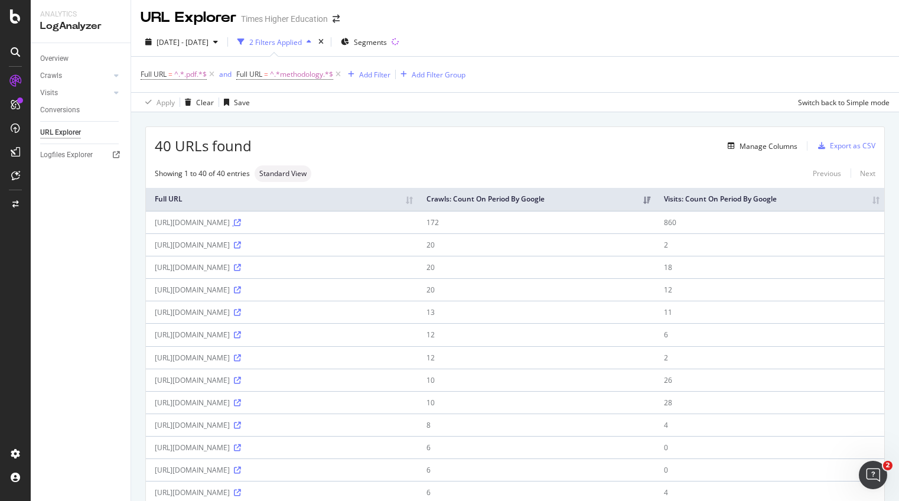
click at [241, 226] on icon at bounding box center [237, 222] width 7 height 7
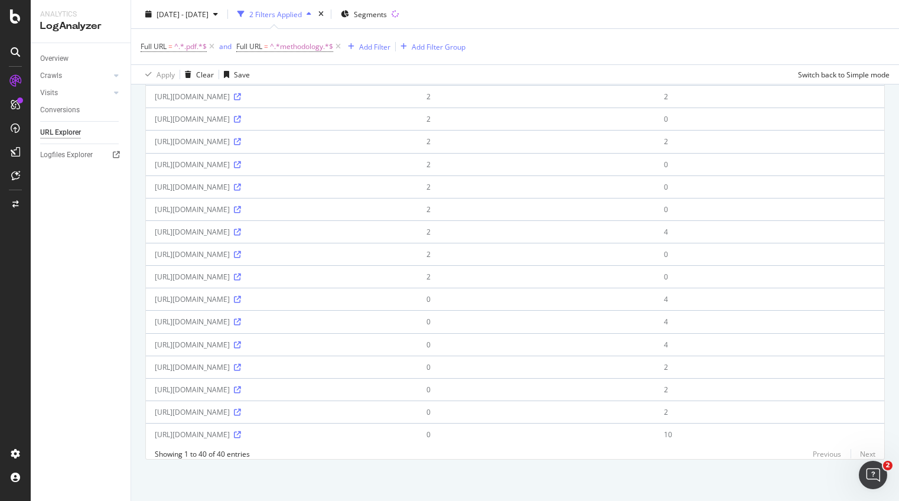
scroll to position [758, 0]
click at [241, 364] on icon at bounding box center [237, 367] width 7 height 7
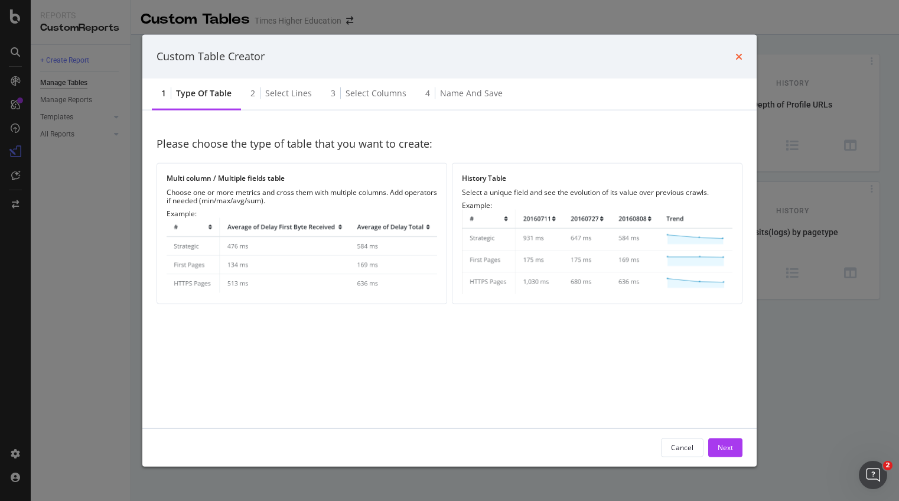
click at [738, 55] on icon "times" at bounding box center [738, 55] width 7 height 9
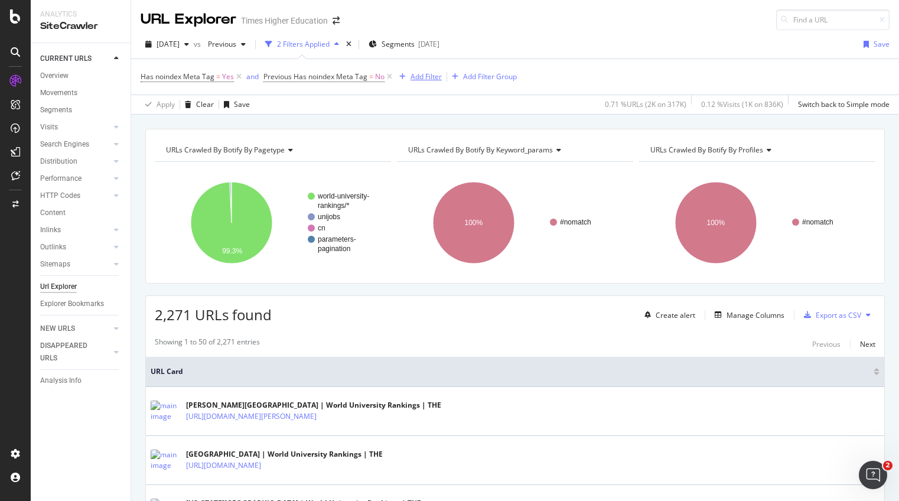
click at [428, 74] on div "Add Filter" at bounding box center [425, 76] width 31 height 10
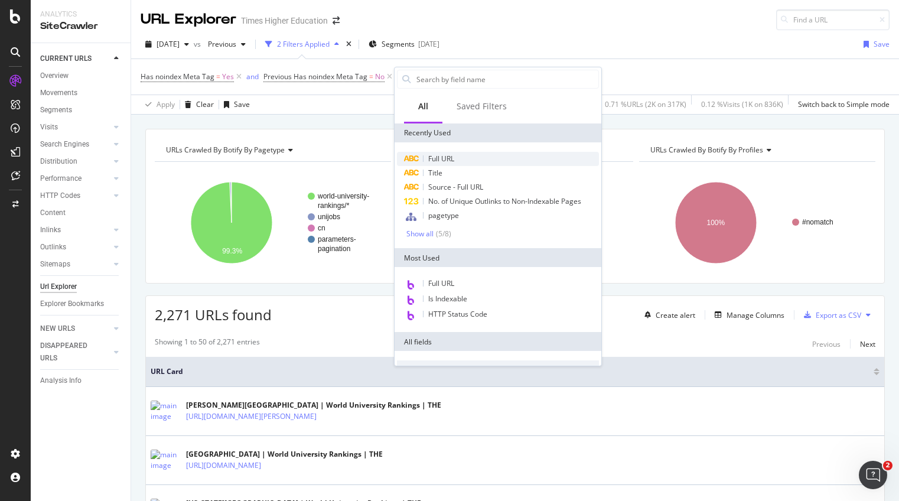
click at [435, 158] on span "Full URL" at bounding box center [441, 158] width 26 height 10
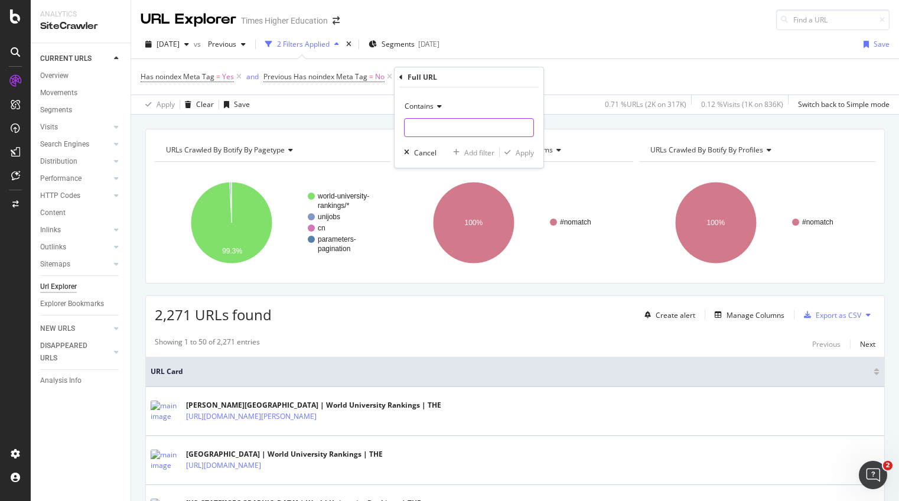
click at [424, 126] on input "text" at bounding box center [468, 127] width 129 height 19
type input "methodology"
click at [528, 151] on div "Apply" at bounding box center [524, 153] width 18 height 10
